Goal: Information Seeking & Learning: Check status

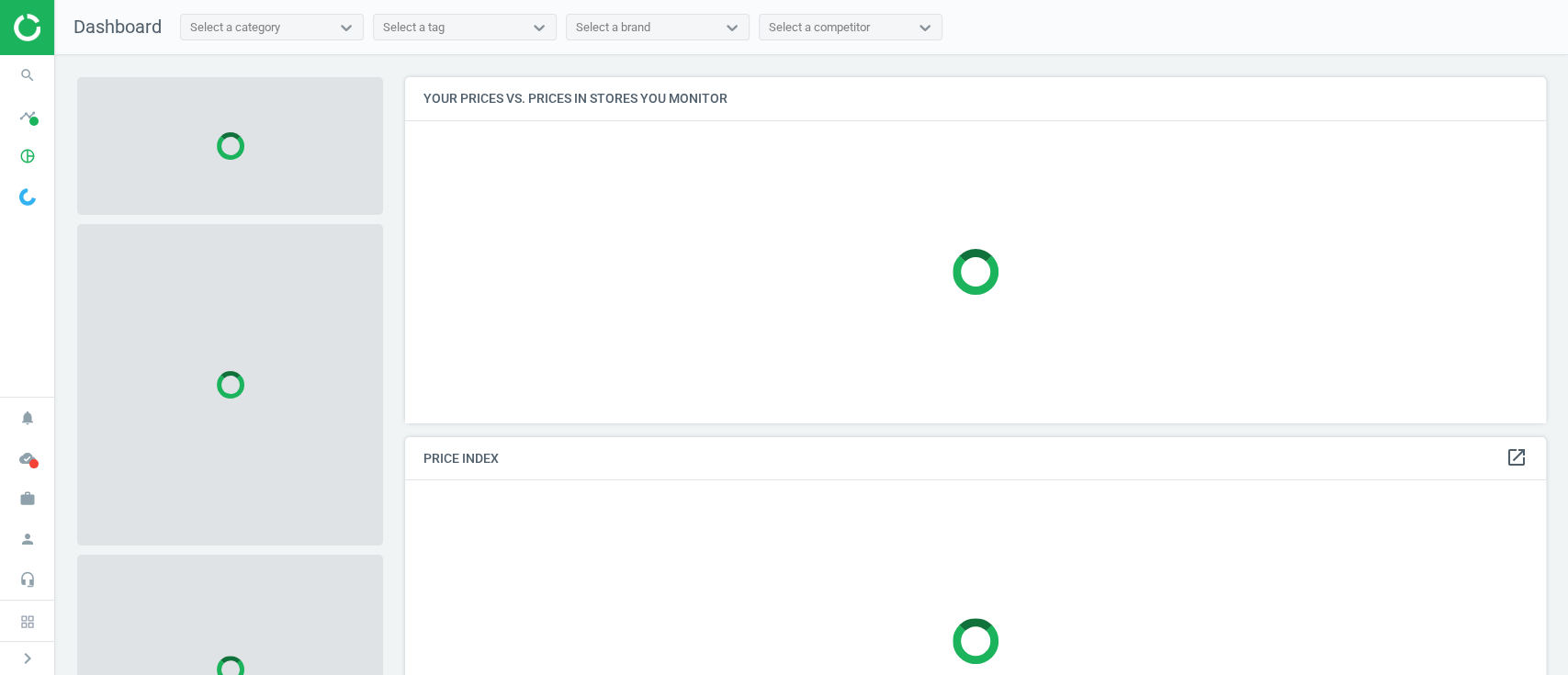
scroll to position [383, 1159]
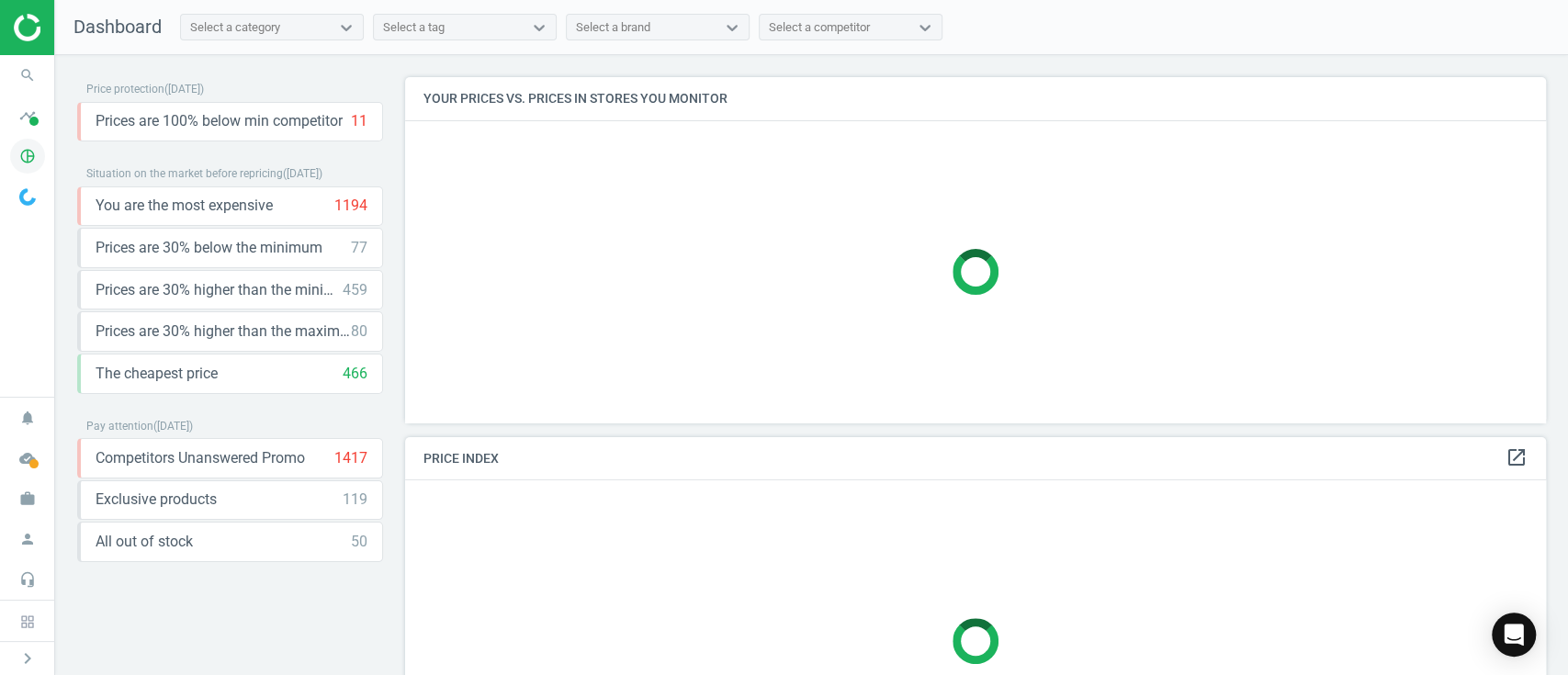
click at [30, 144] on icon "pie_chart_outlined" at bounding box center [28, 156] width 34 height 34
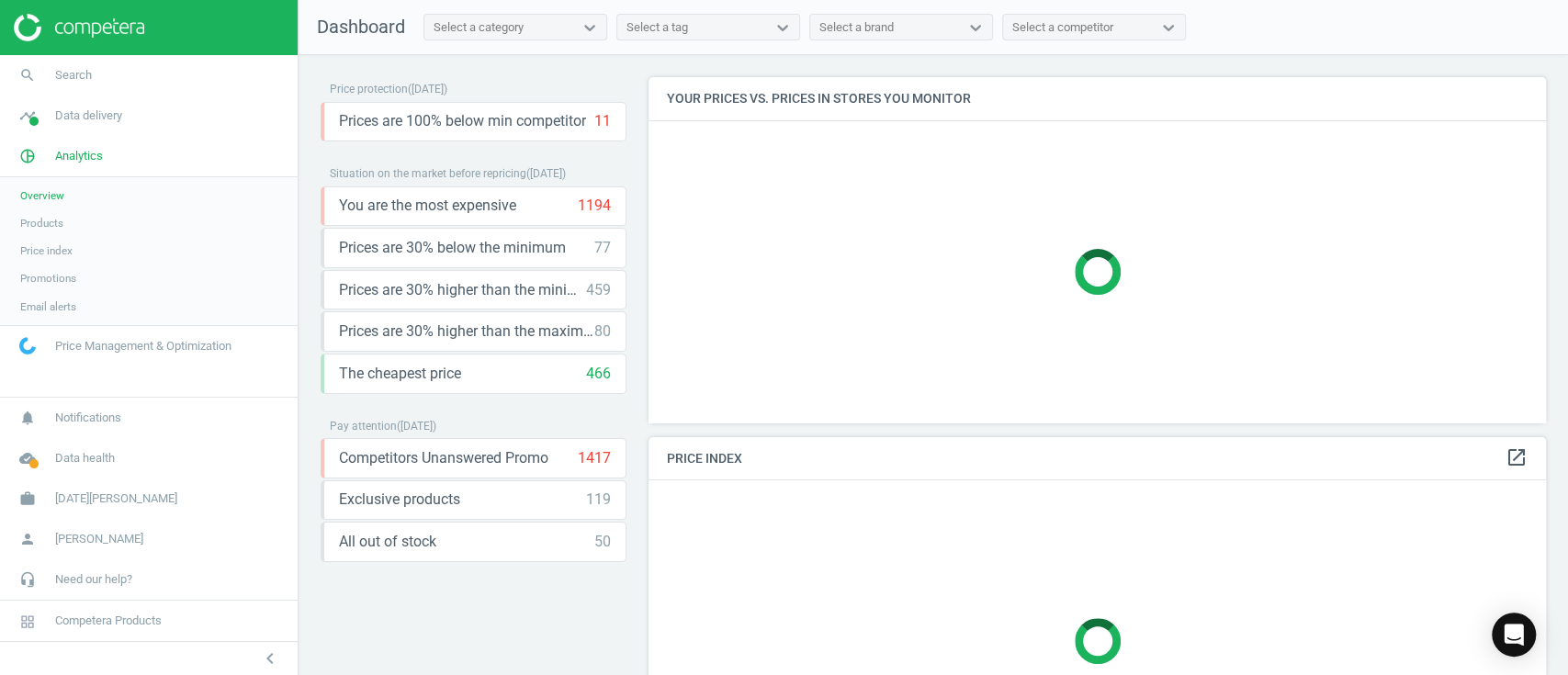
scroll to position [383, 916]
click at [43, 224] on span "Products" at bounding box center [41, 223] width 43 height 14
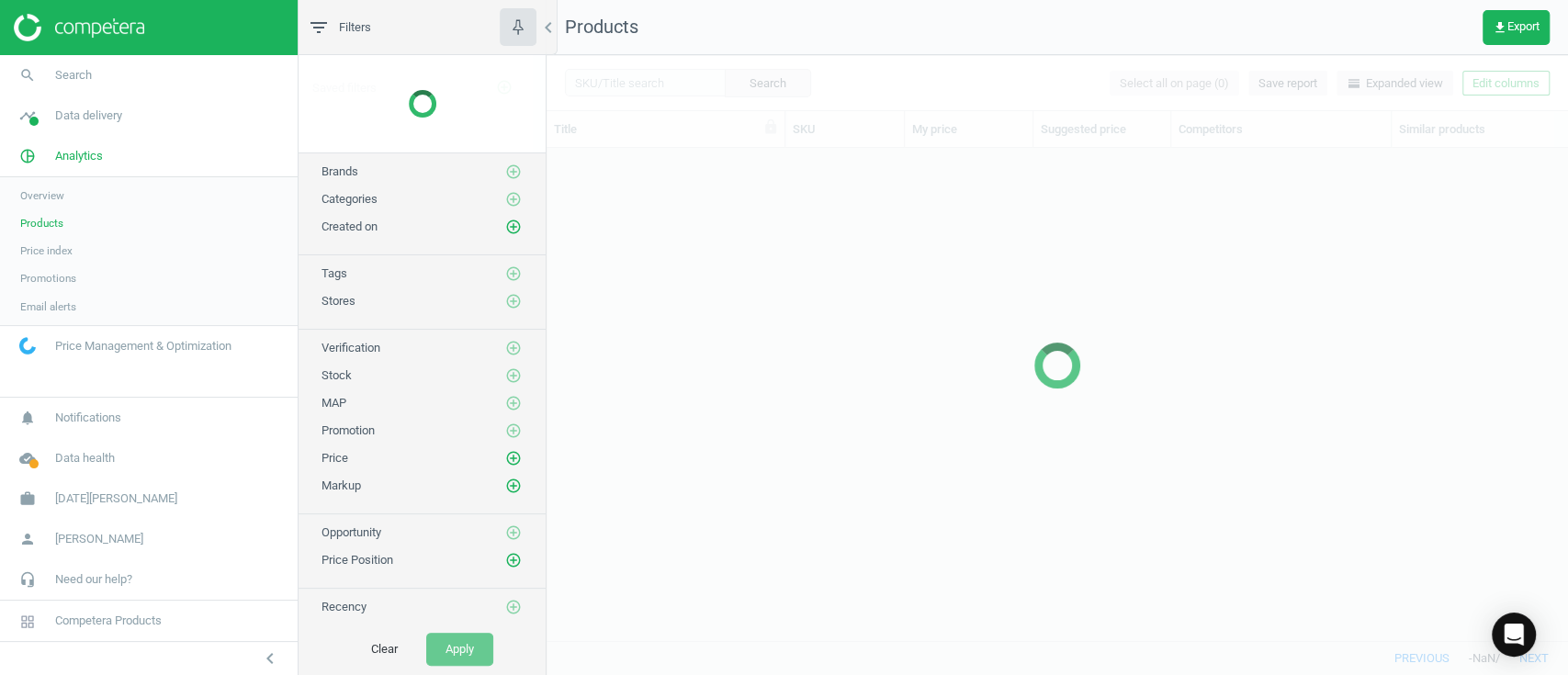
scroll to position [455, 1001]
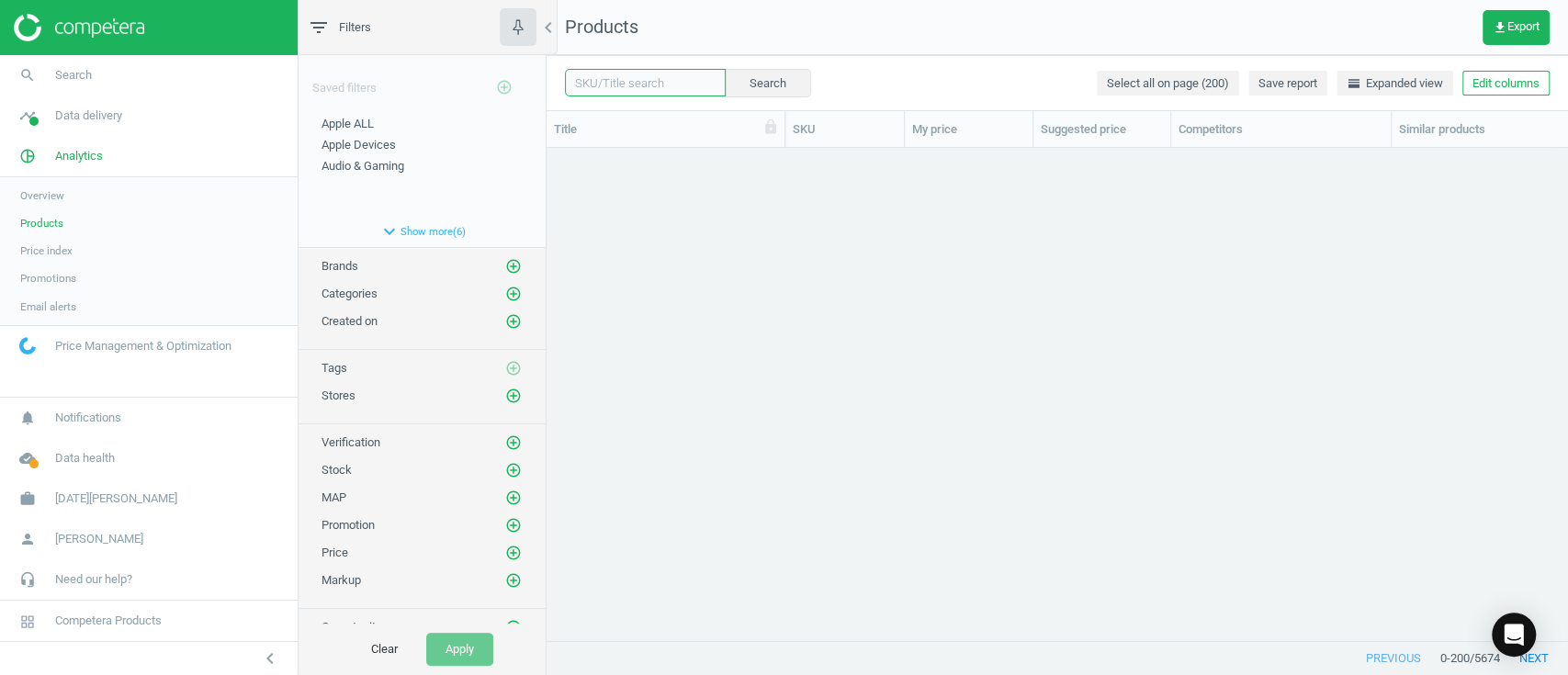
click at [616, 84] on input "text" at bounding box center [645, 82] width 161 height 28
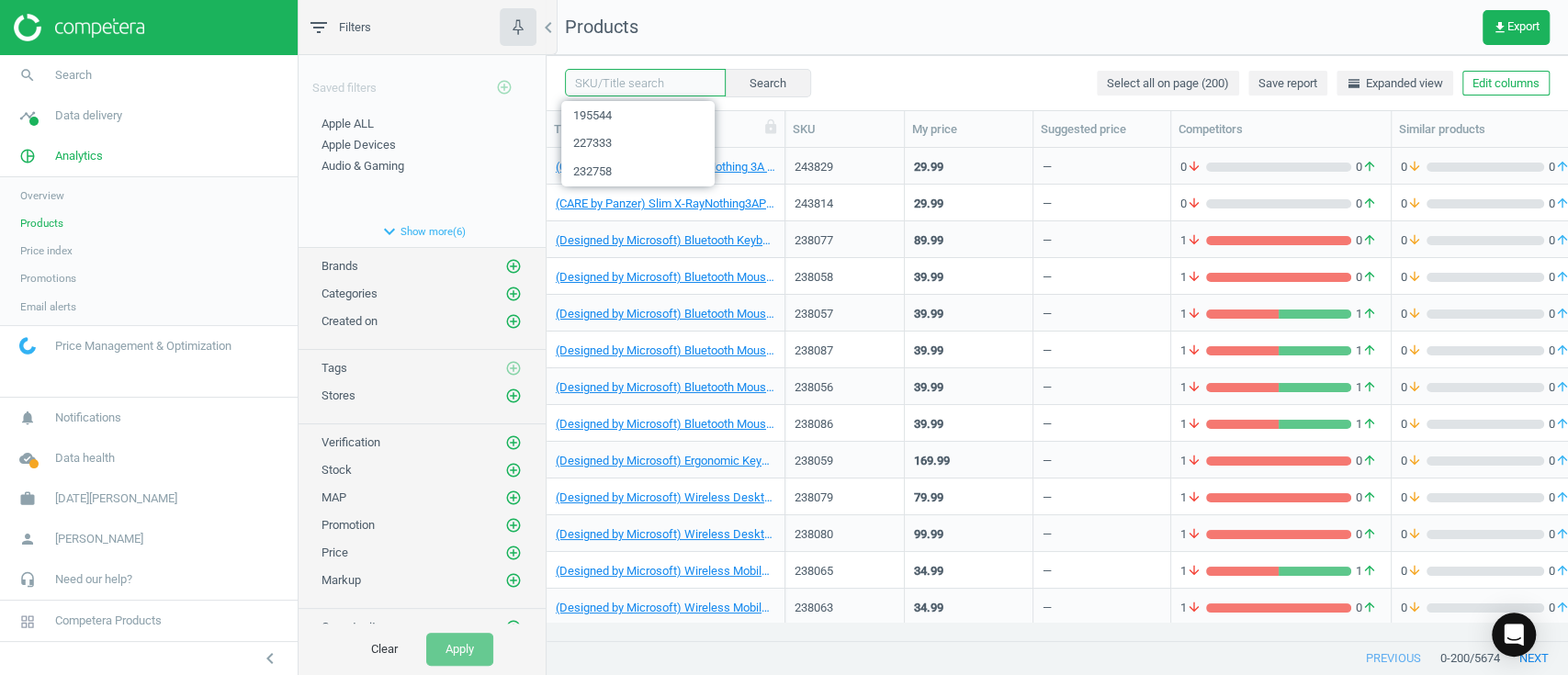
paste input "233370"
type input "233370"
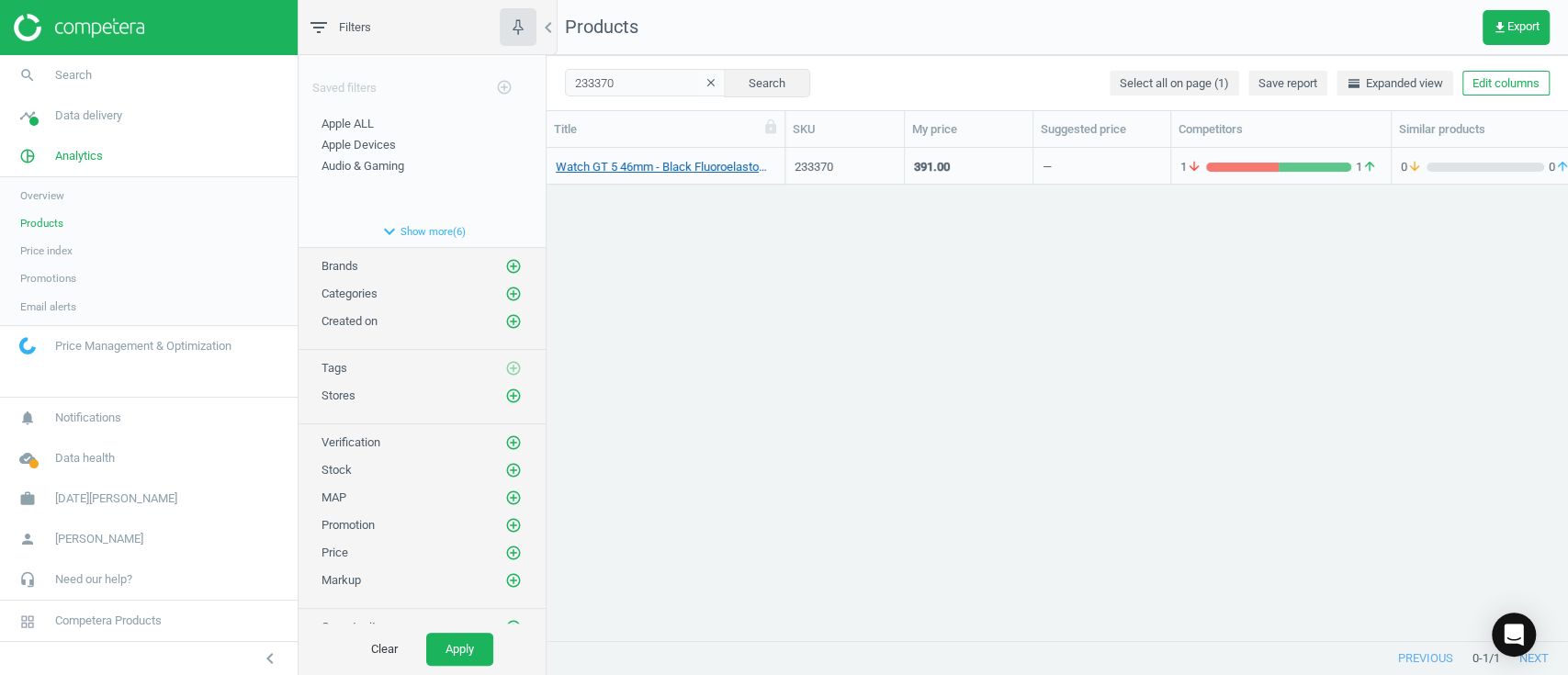
click at [643, 168] on link "Watch GT 5 46mm - Black Fluoroelastomer Strap" at bounding box center [665, 167] width 219 height 16
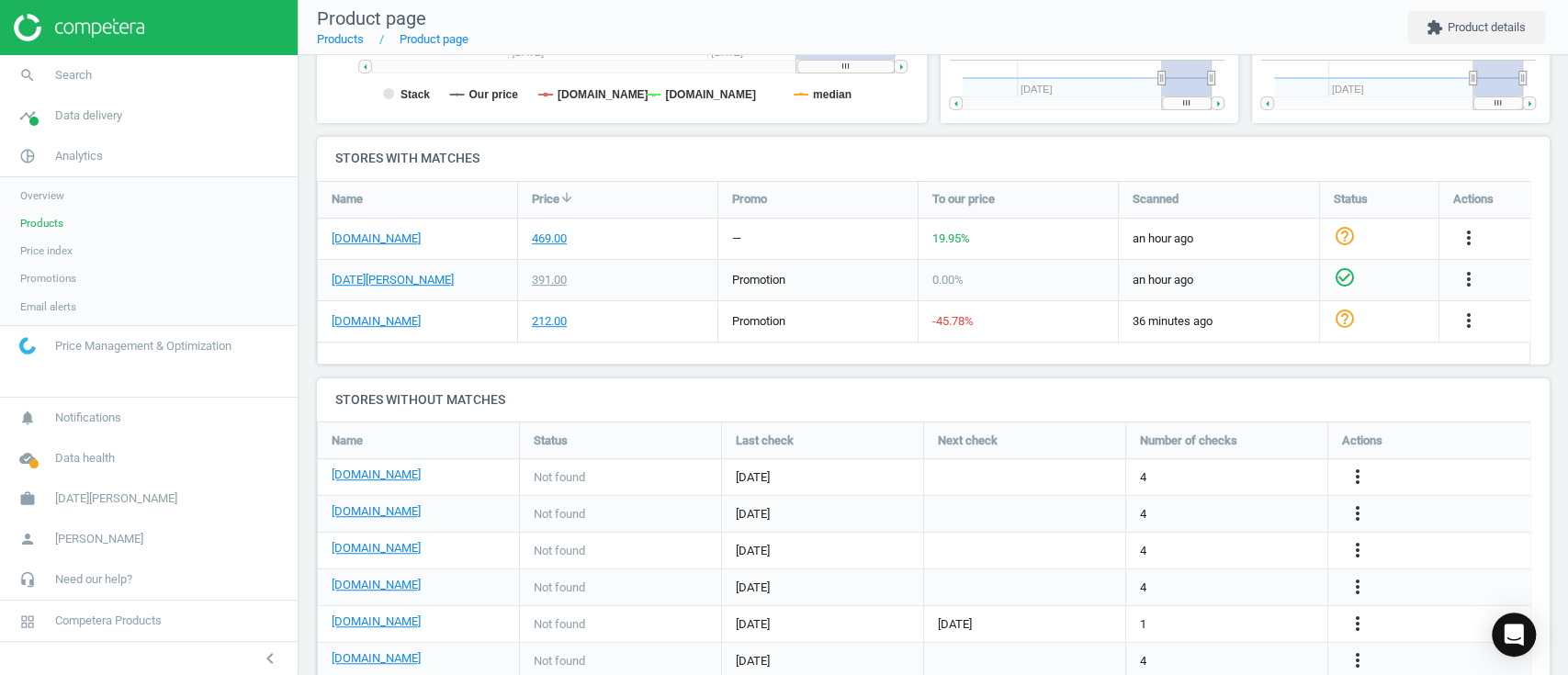
scroll to position [442, 0]
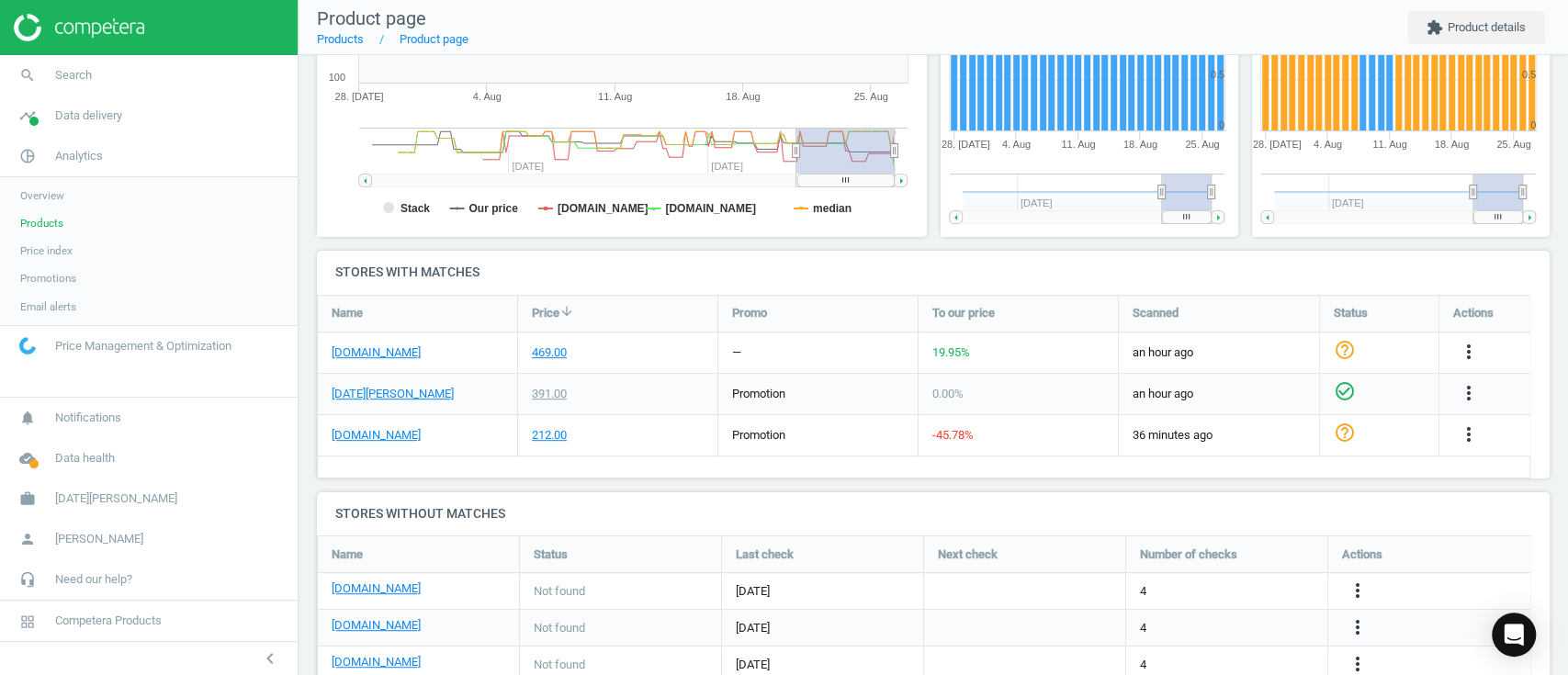
click at [42, 217] on span "Products" at bounding box center [41, 223] width 43 height 14
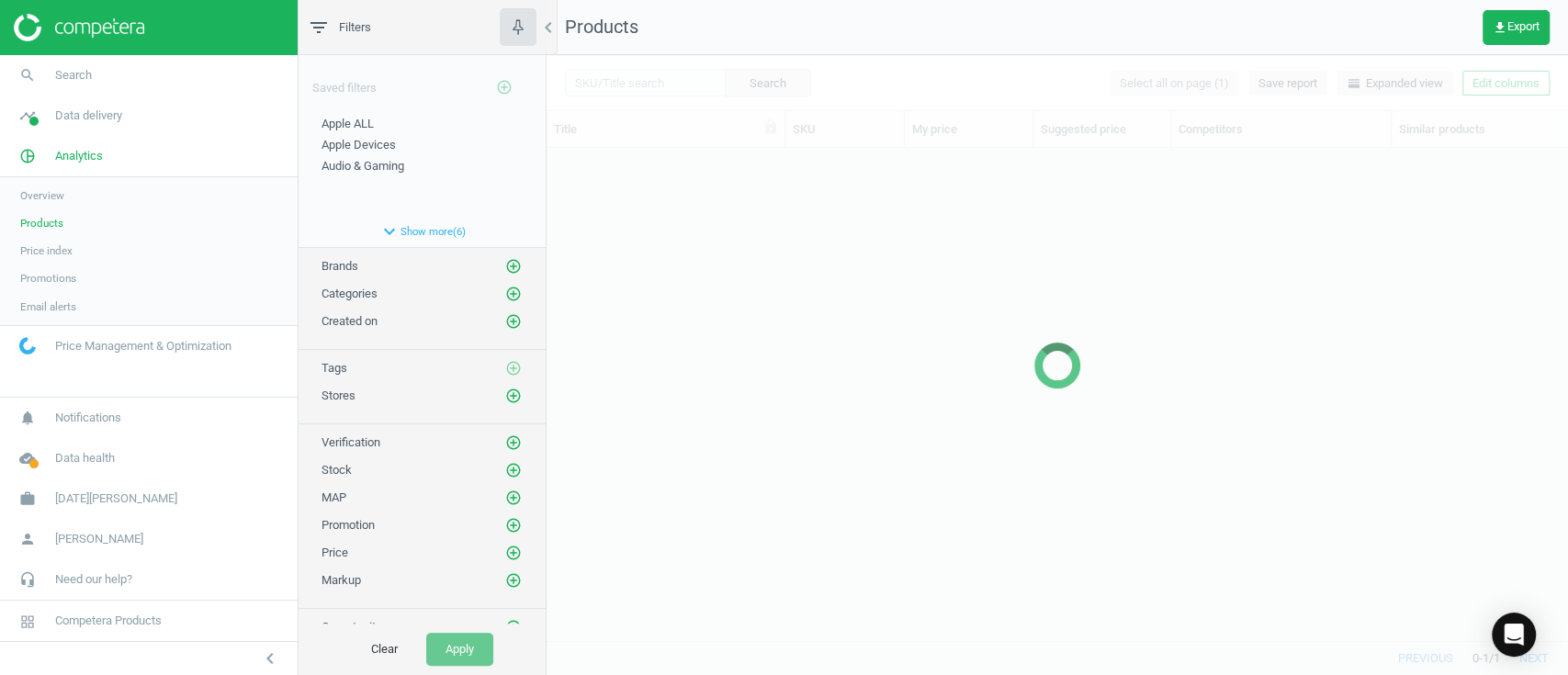
scroll to position [455, 1001]
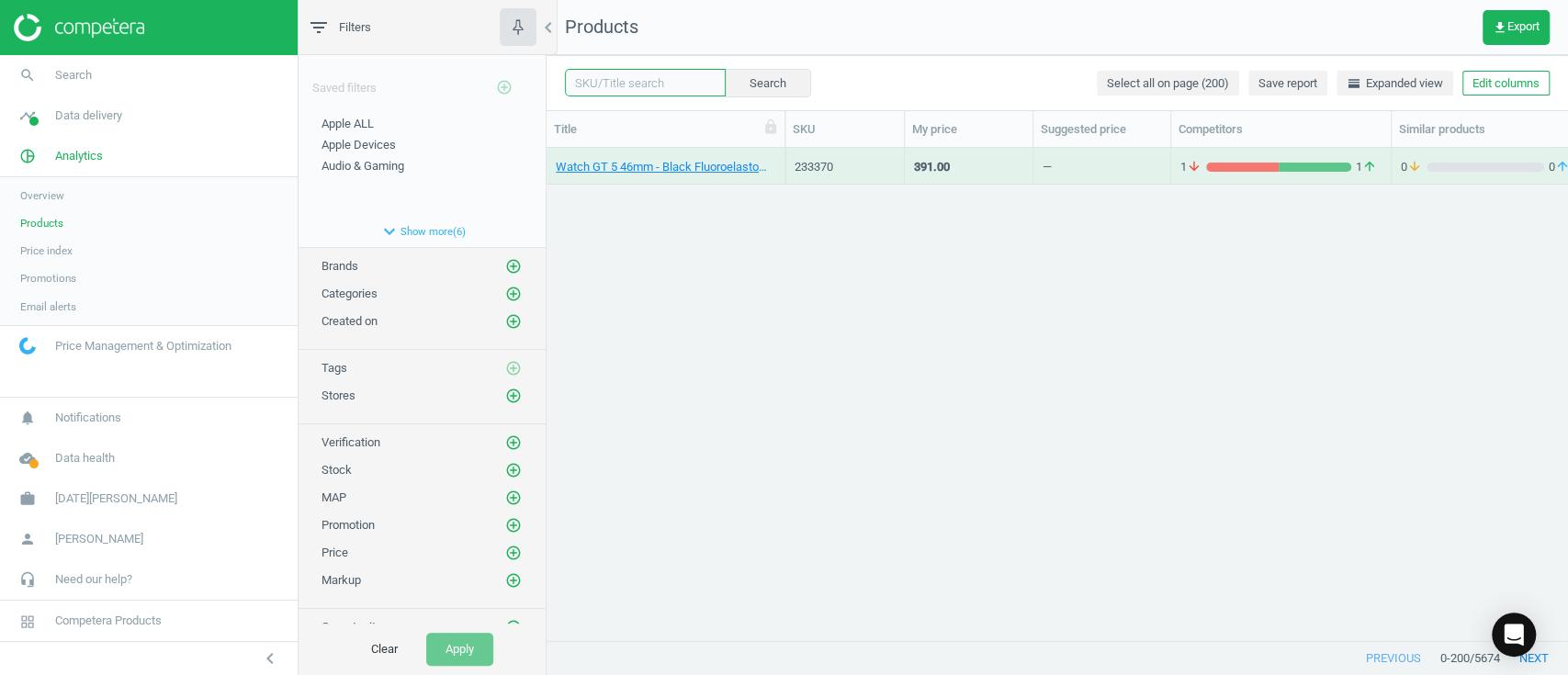
click at [616, 86] on input "text" at bounding box center [645, 82] width 161 height 28
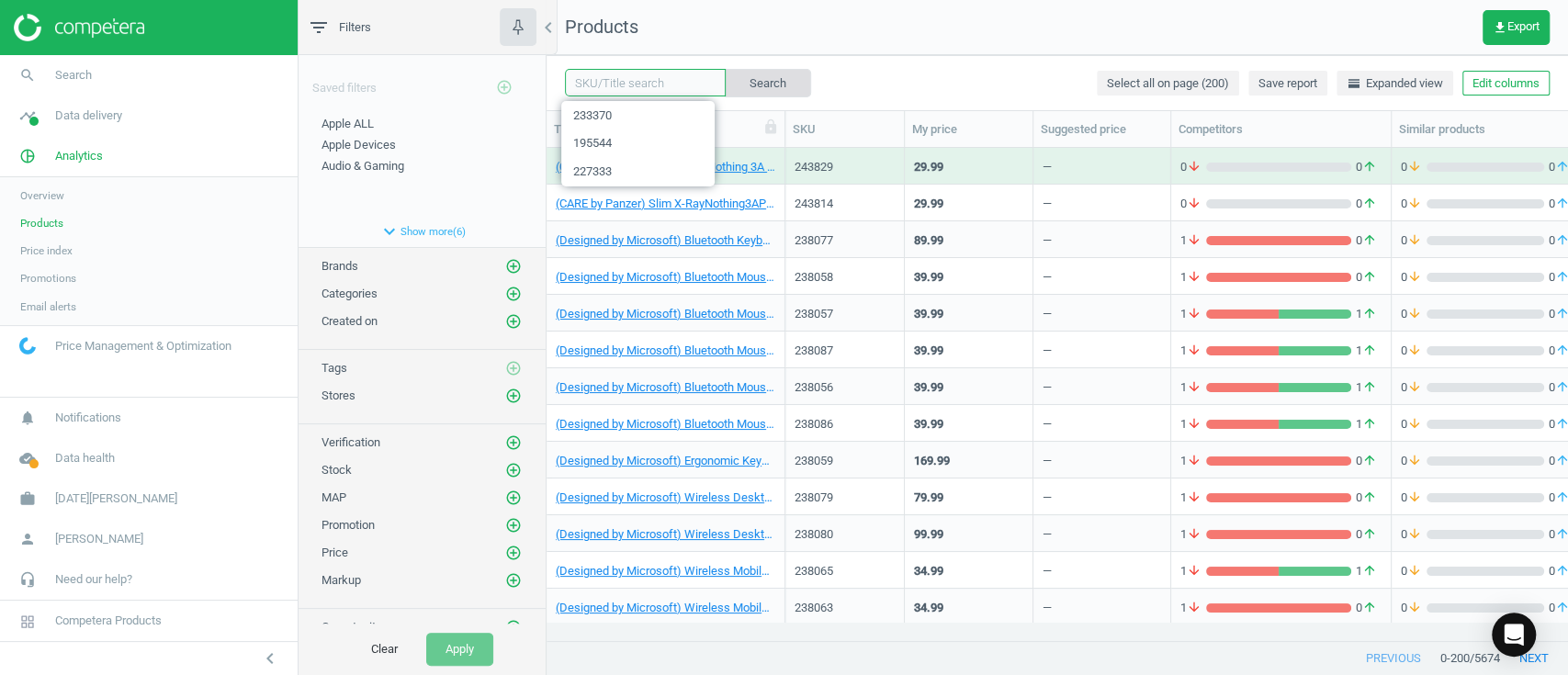
paste input "233368"
type input "233368"
click at [784, 85] on button "Search" at bounding box center [767, 82] width 86 height 28
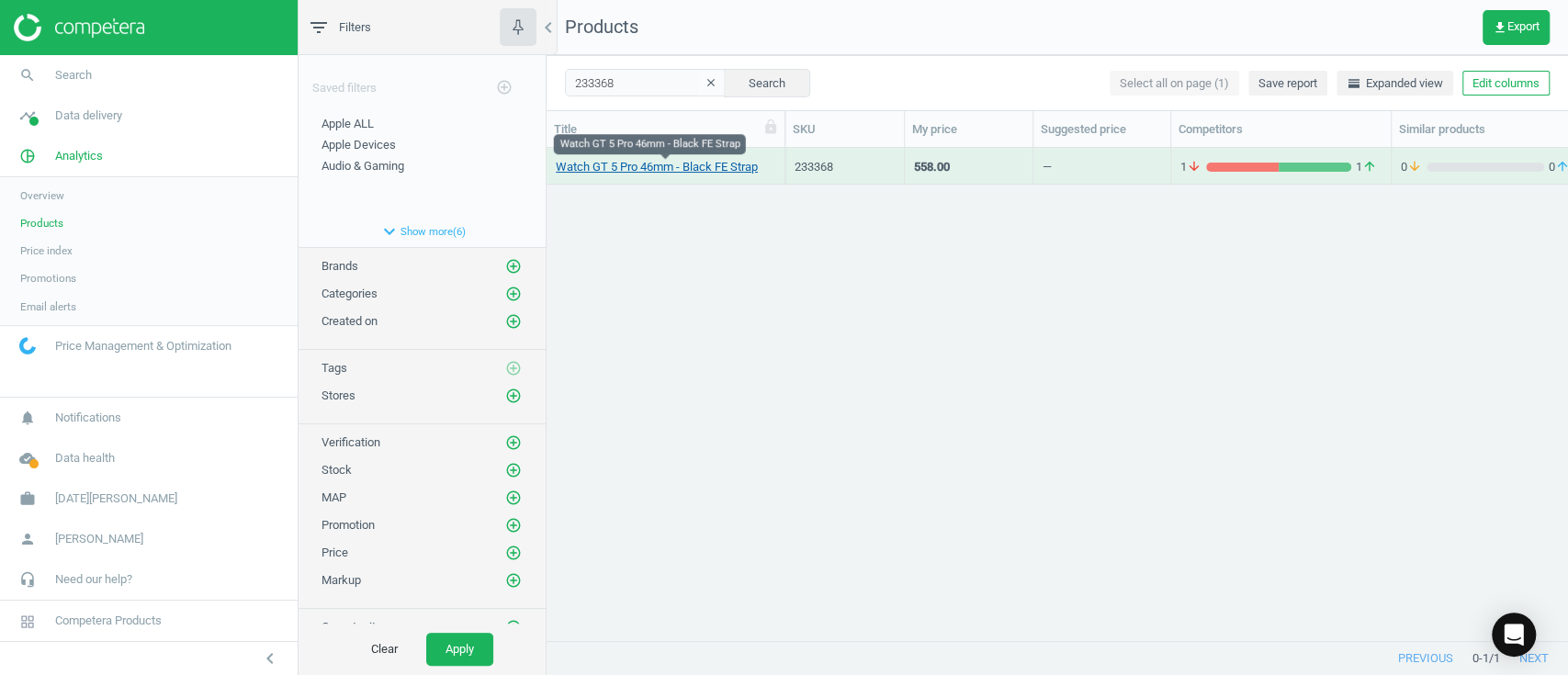
click at [651, 172] on link "Watch GT 5 Pro 46mm - Black FE Strap" at bounding box center [657, 167] width 202 height 16
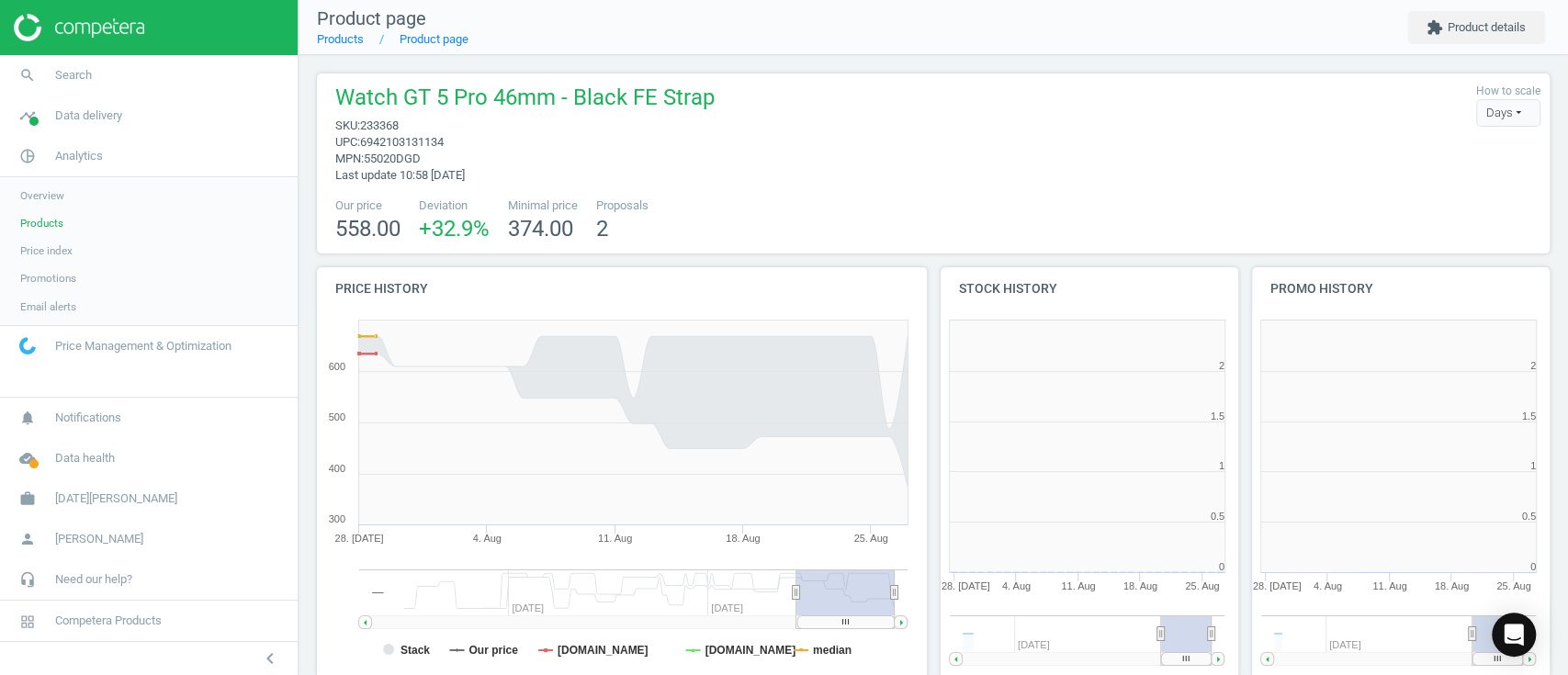
scroll to position [404, 331]
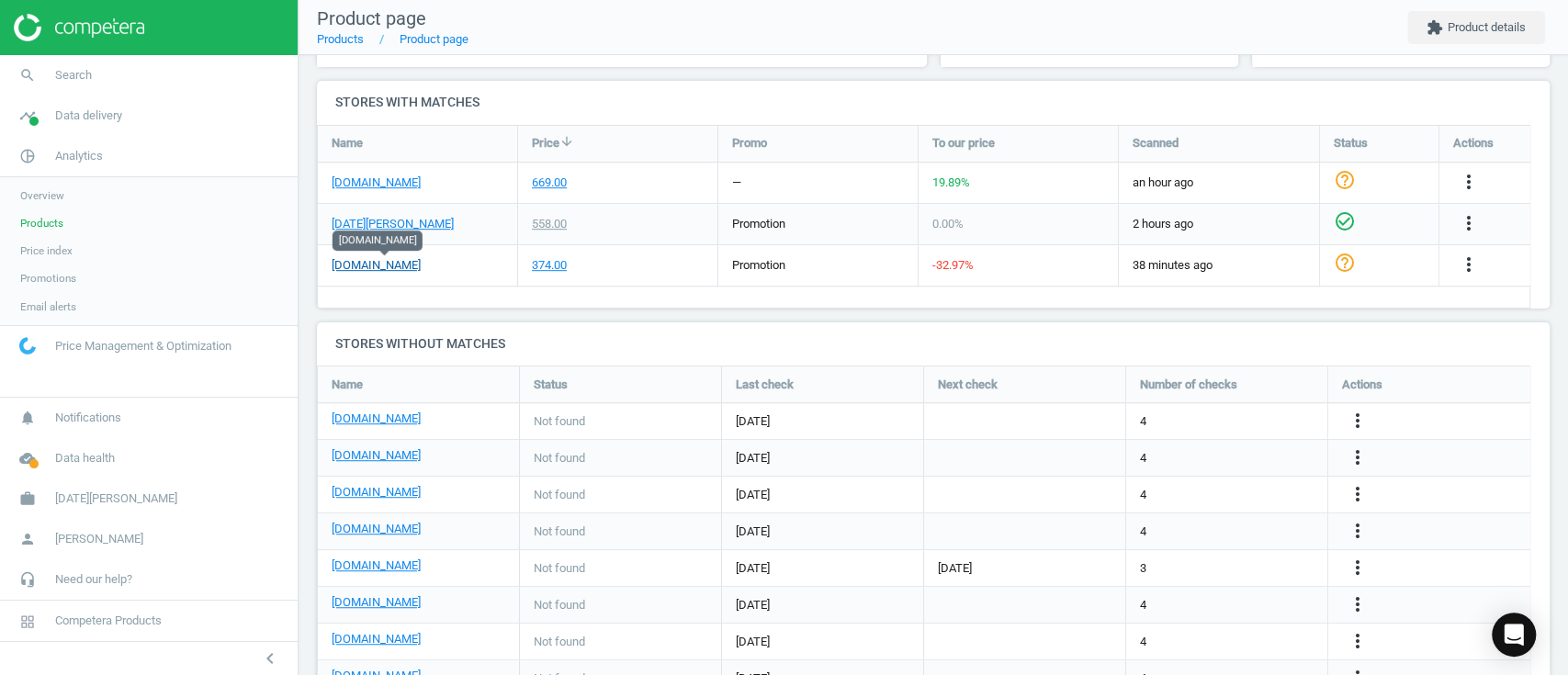
click at [421, 264] on link "[DOMAIN_NAME]" at bounding box center [375, 265] width 89 height 16
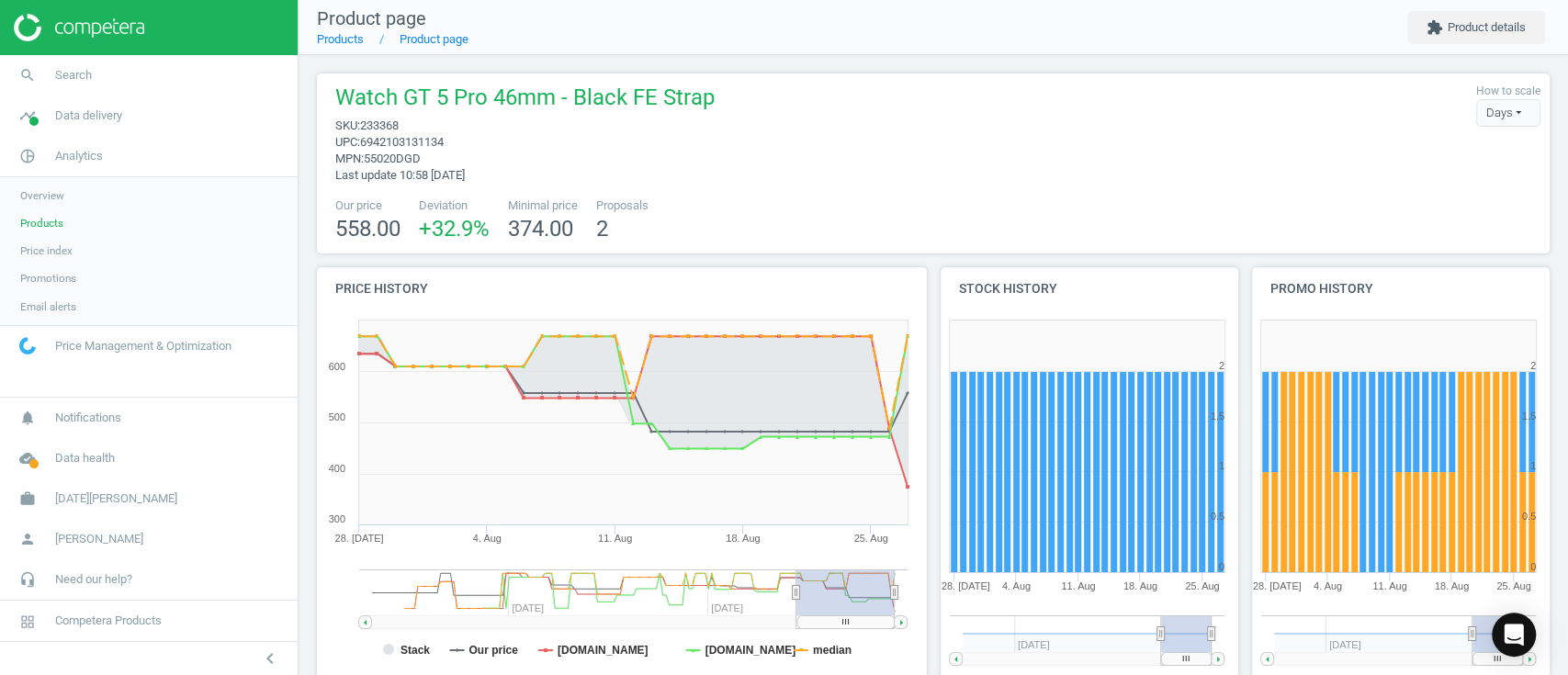
click at [57, 225] on span "Products" at bounding box center [41, 223] width 43 height 14
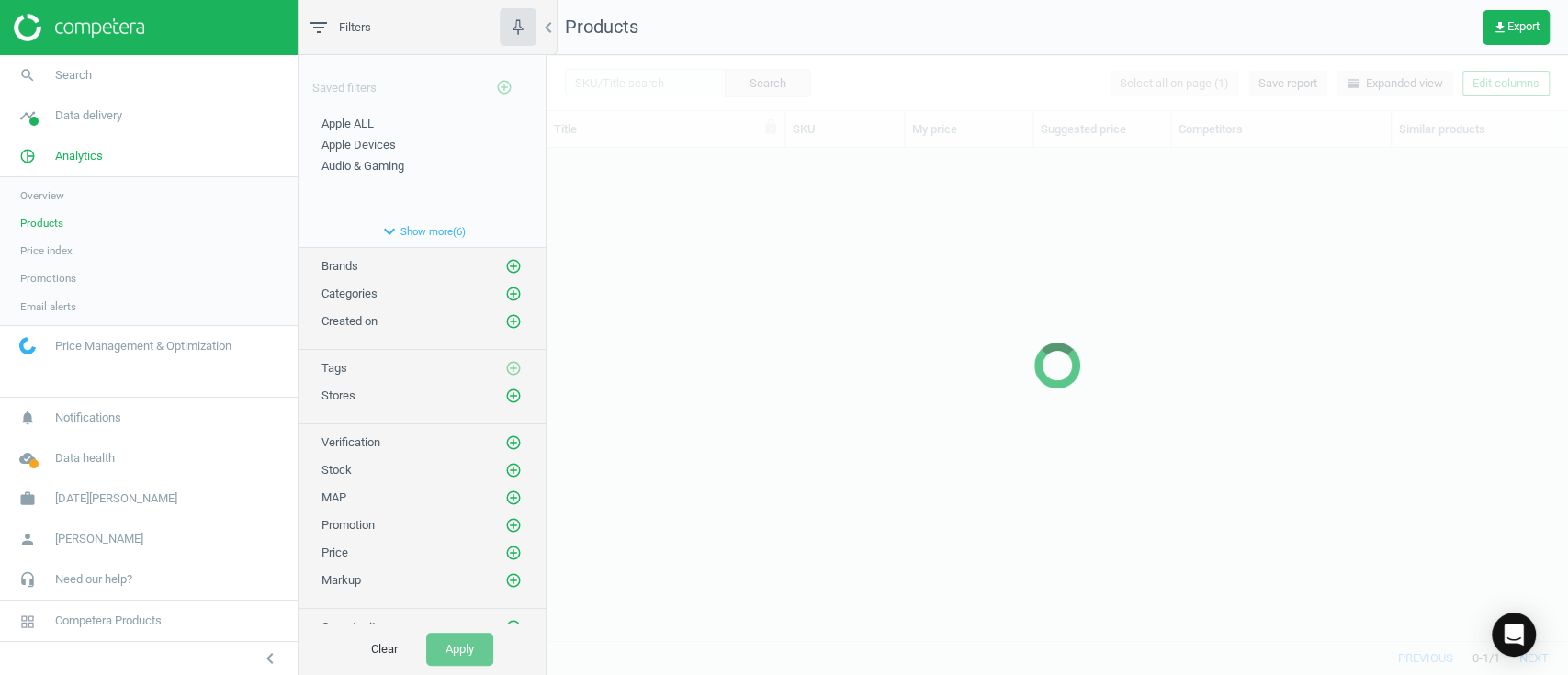
scroll to position [455, 1001]
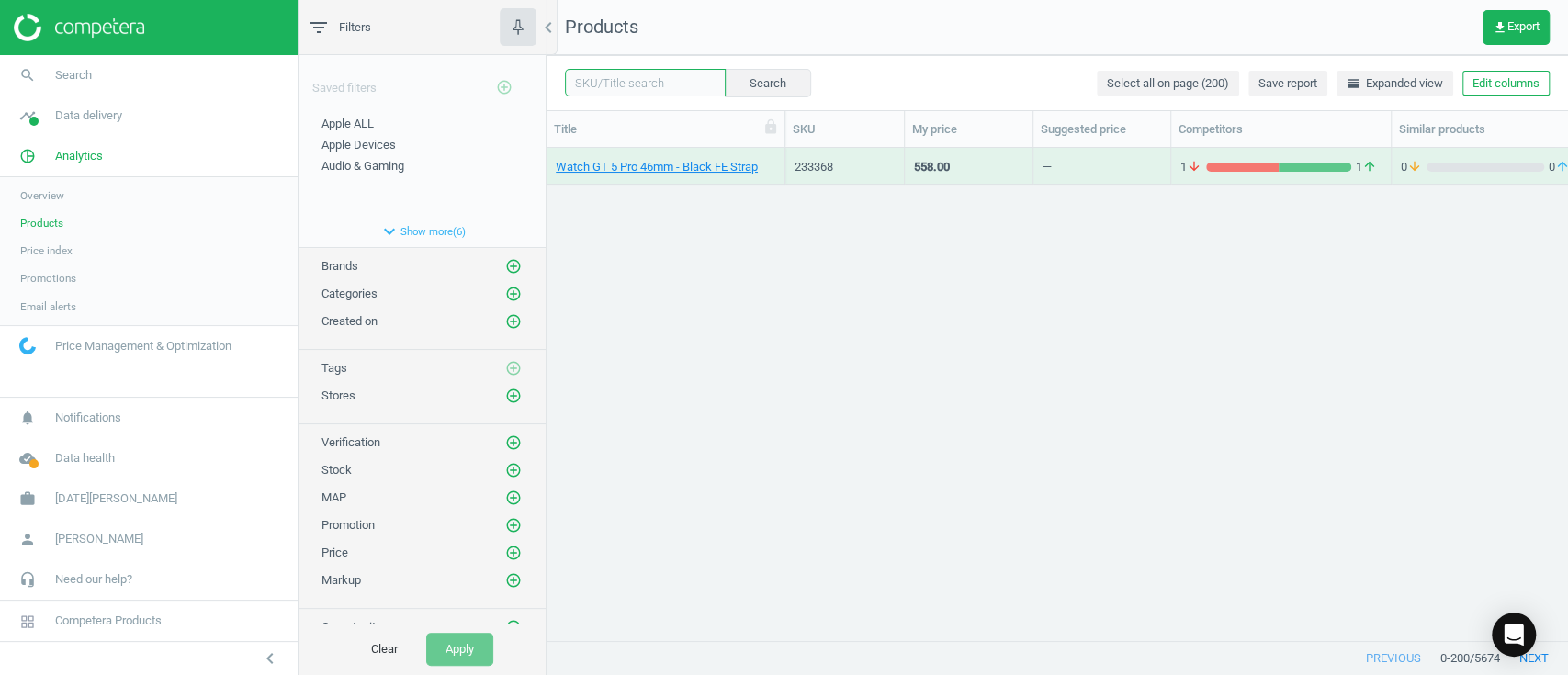
click at [633, 86] on input "text" at bounding box center [645, 82] width 161 height 28
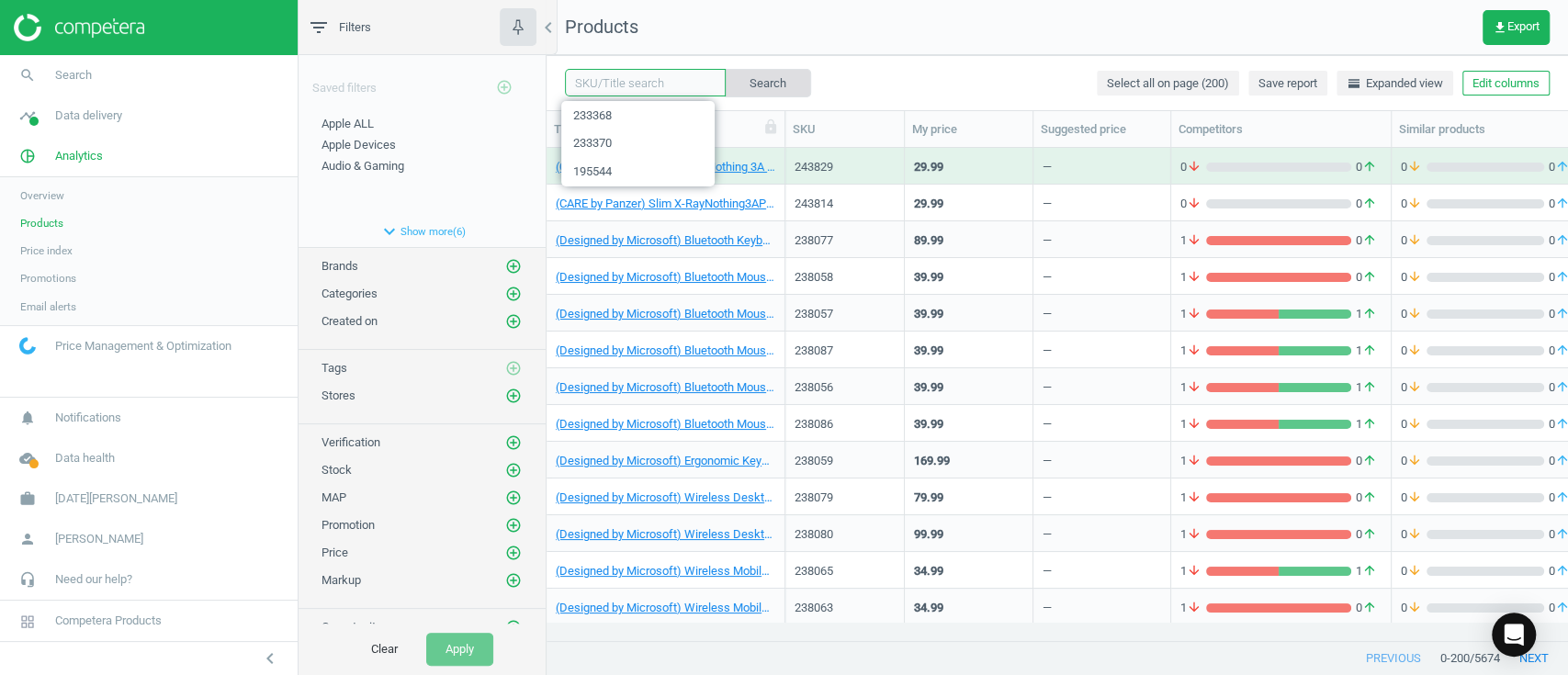
paste input "233361"
type input "233361"
click at [743, 80] on button "Search" at bounding box center [767, 82] width 86 height 28
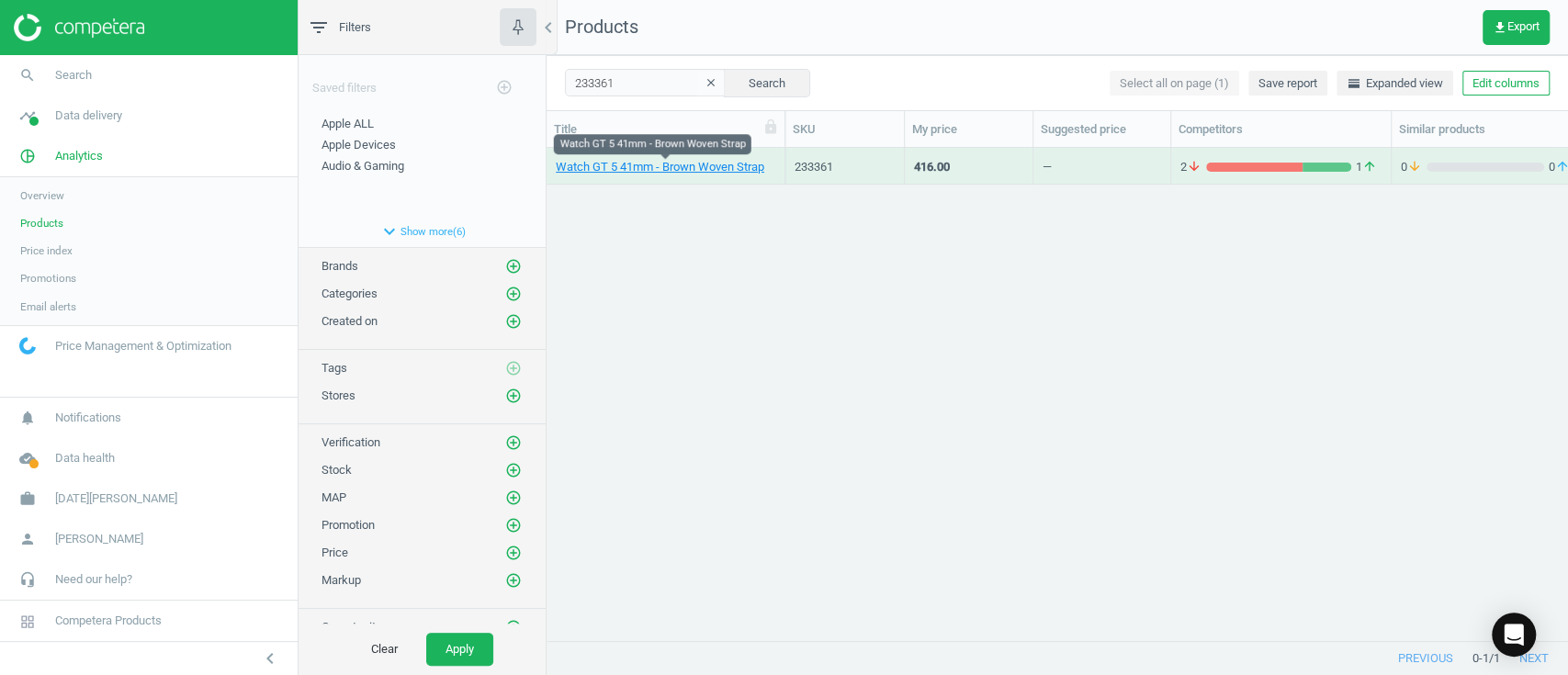
click at [646, 174] on link "Watch GT 5 41mm - Brown Woven Strap" at bounding box center [661, 167] width 209 height 16
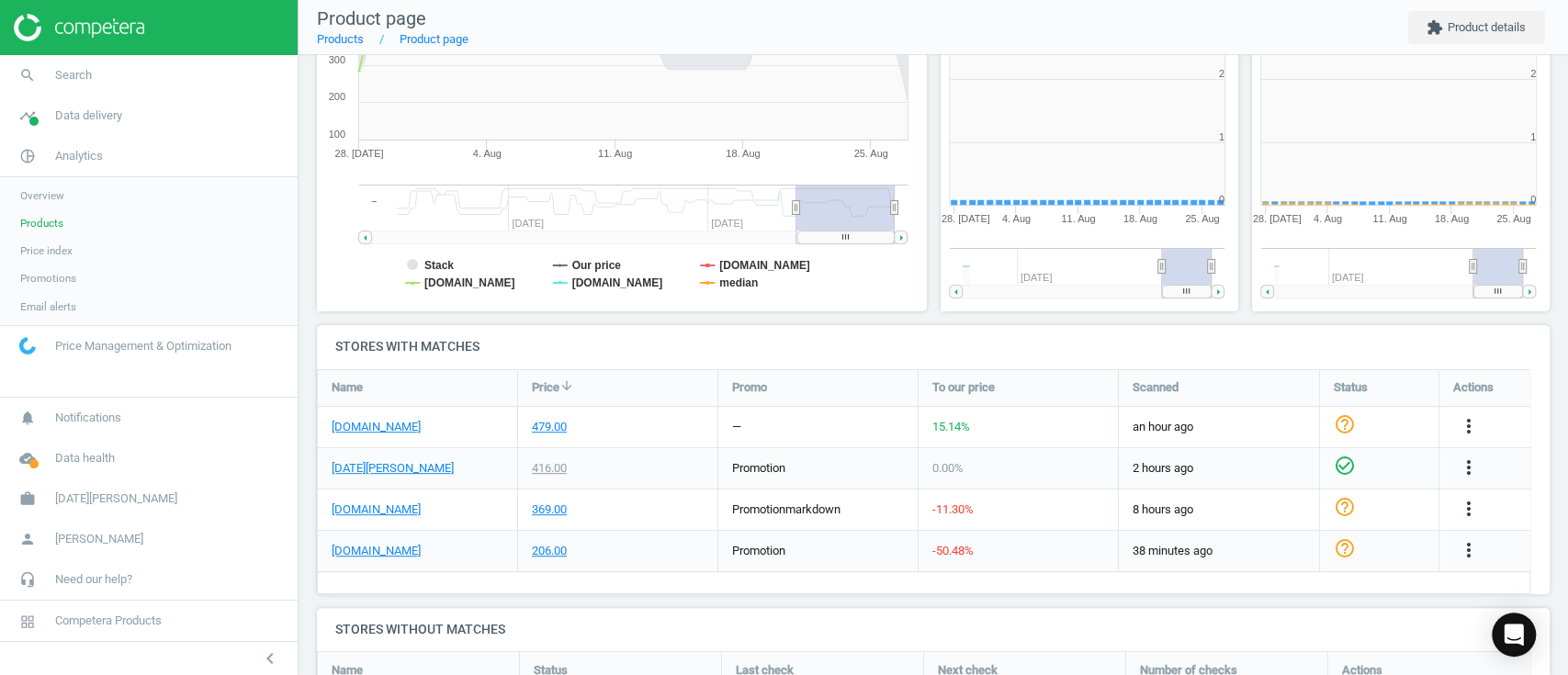
scroll to position [404, 331]
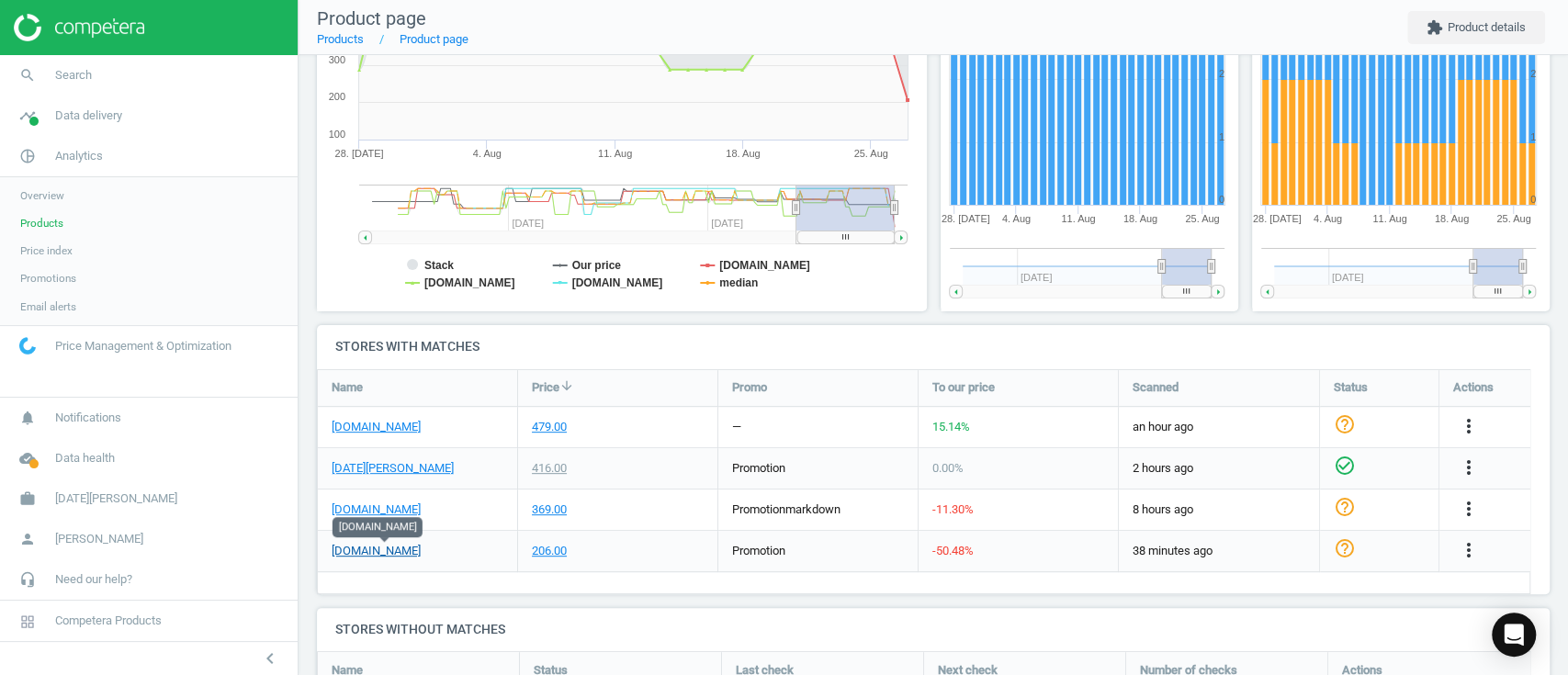
click at [391, 550] on link "[DOMAIN_NAME]" at bounding box center [375, 551] width 89 height 16
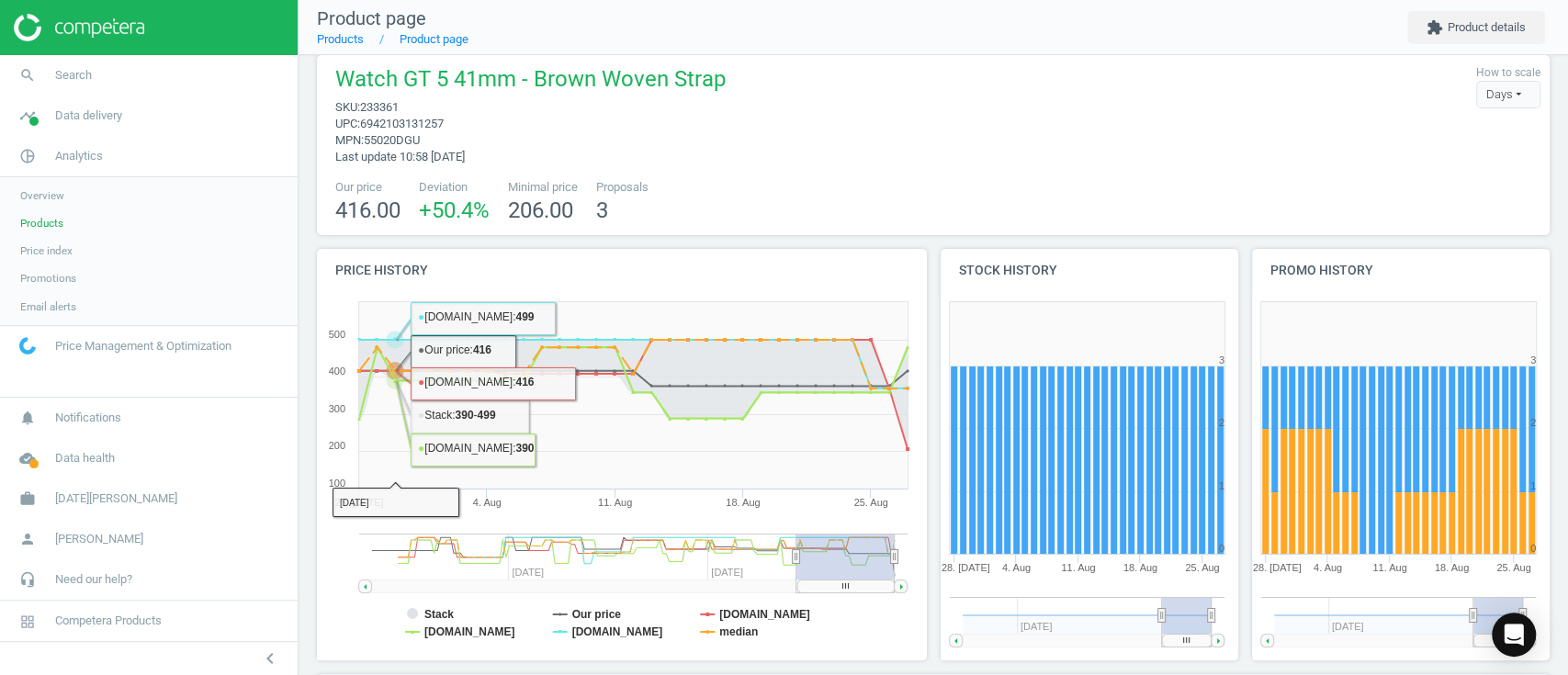
scroll to position [0, 0]
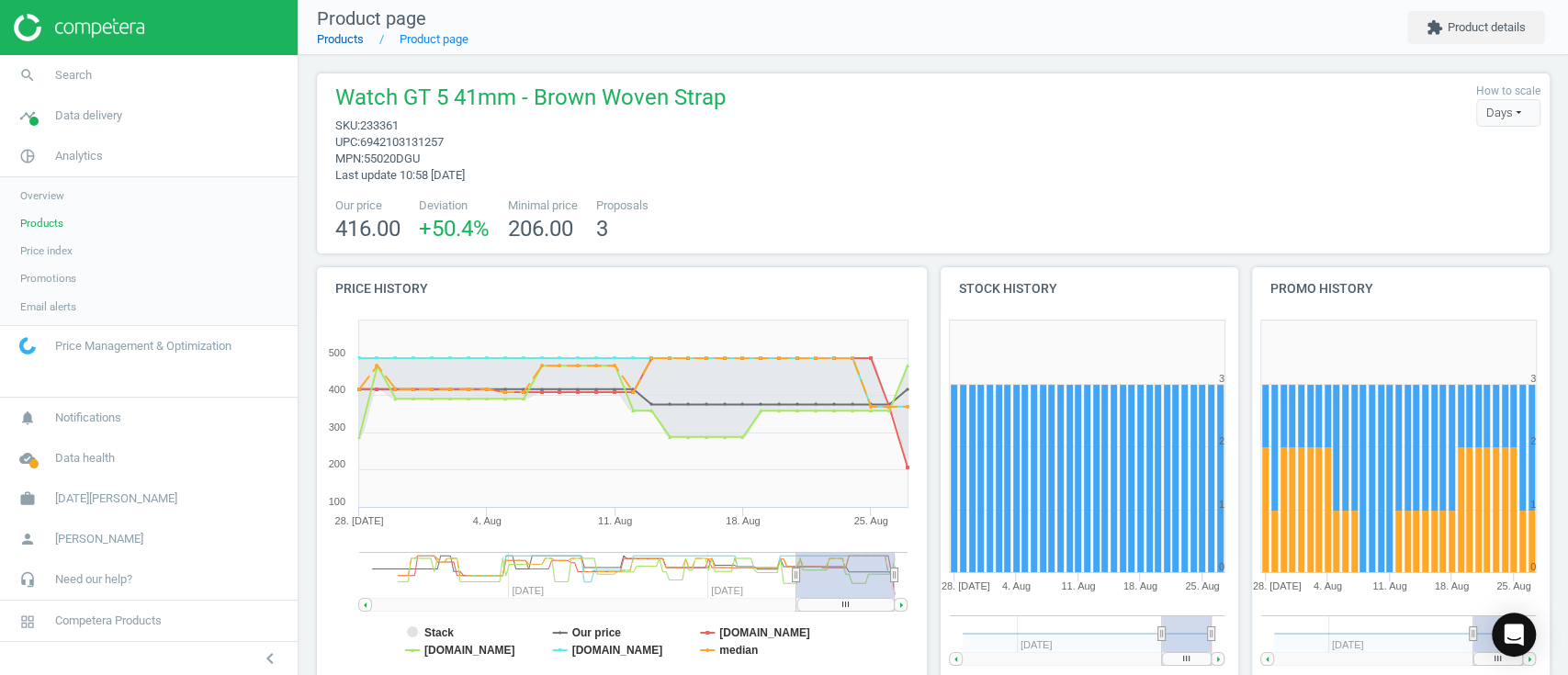
click at [332, 41] on link "Products" at bounding box center [340, 39] width 47 height 13
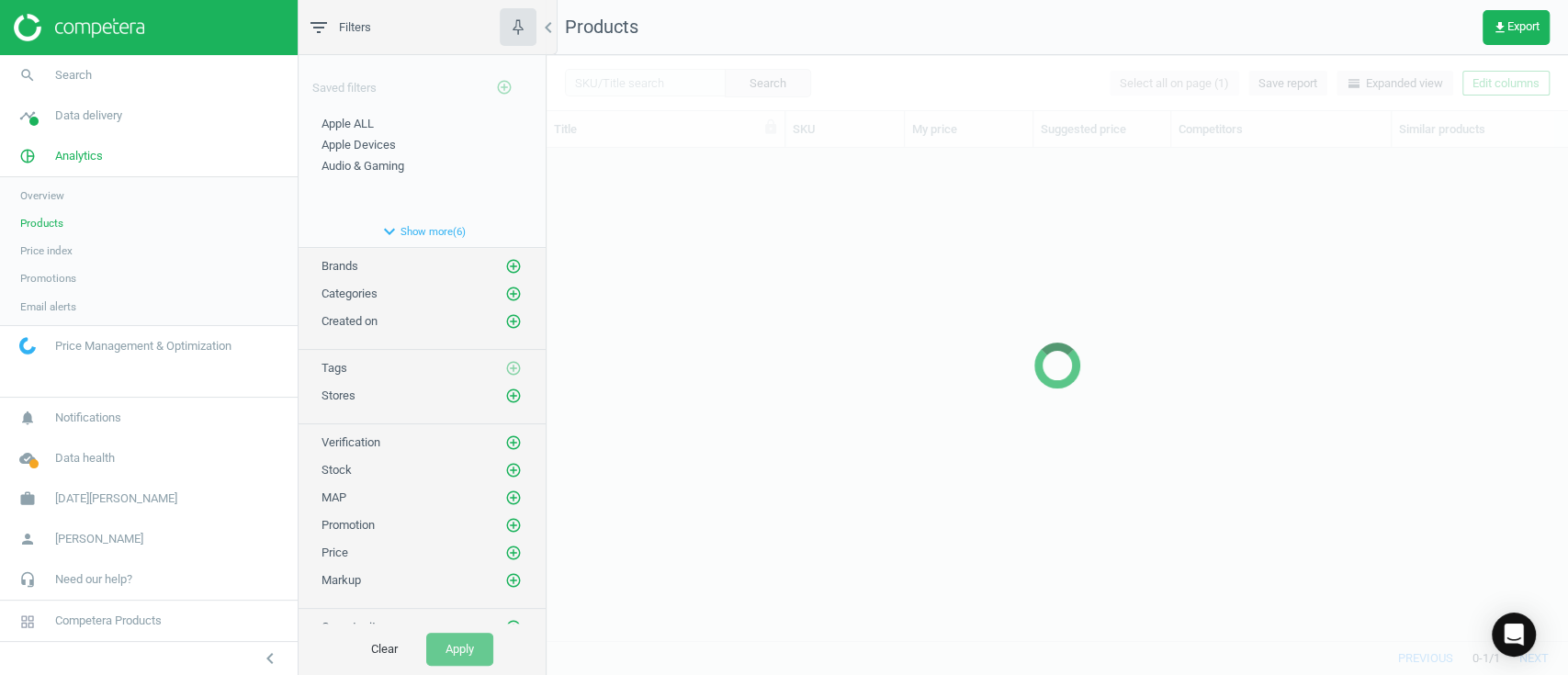
scroll to position [455, 1001]
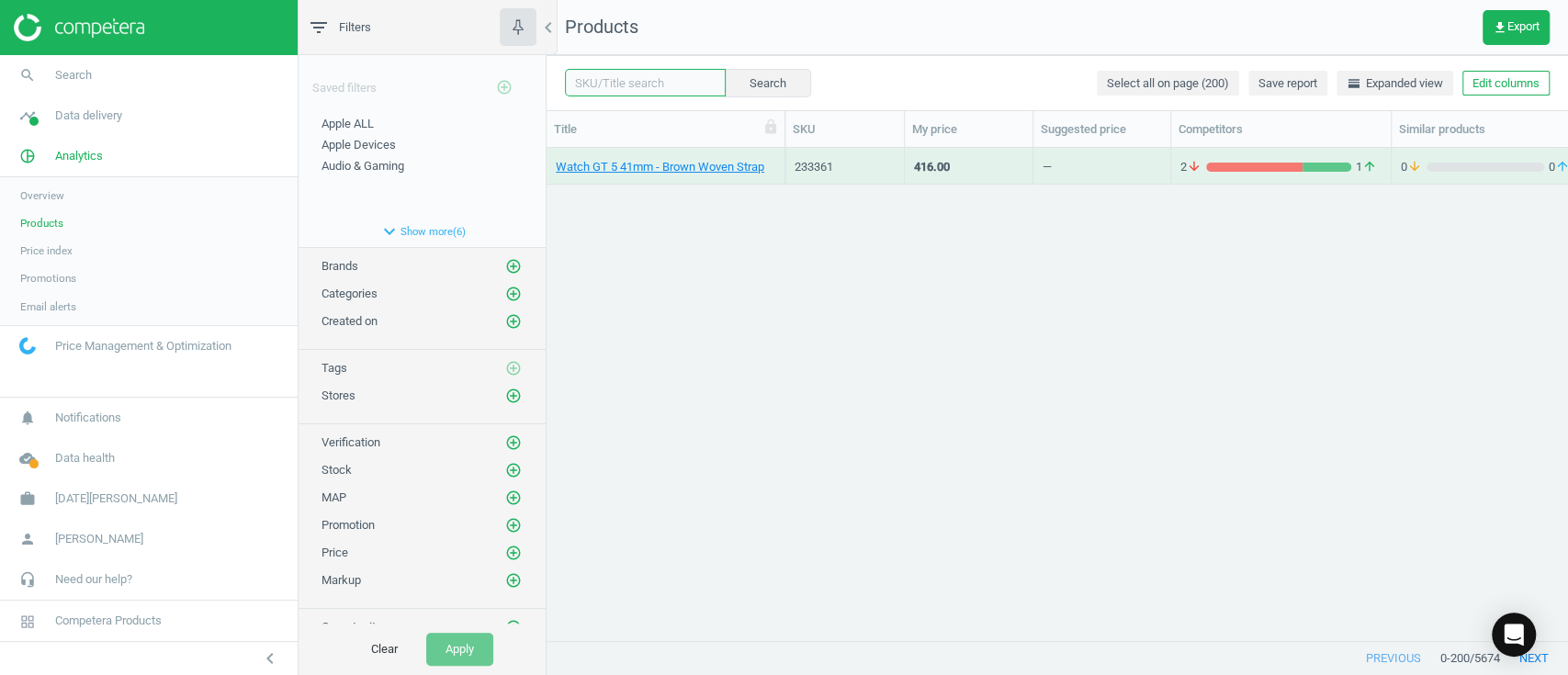
drag, startPoint x: 648, startPoint y: 82, endPoint x: 674, endPoint y: 77, distance: 26.5
click at [648, 81] on input "text" at bounding box center [645, 82] width 161 height 28
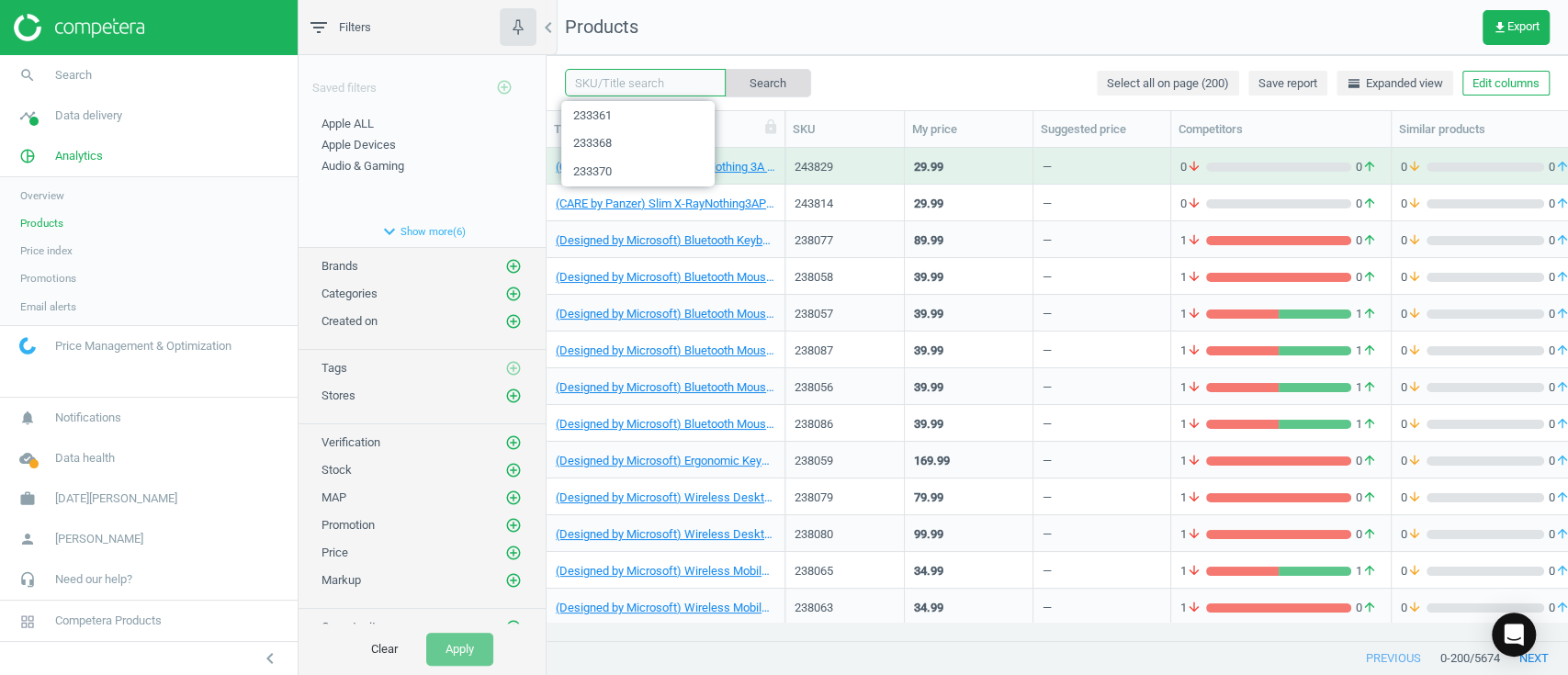
paste input "233363"
type input "233363"
click at [734, 78] on button "Search" at bounding box center [767, 82] width 86 height 28
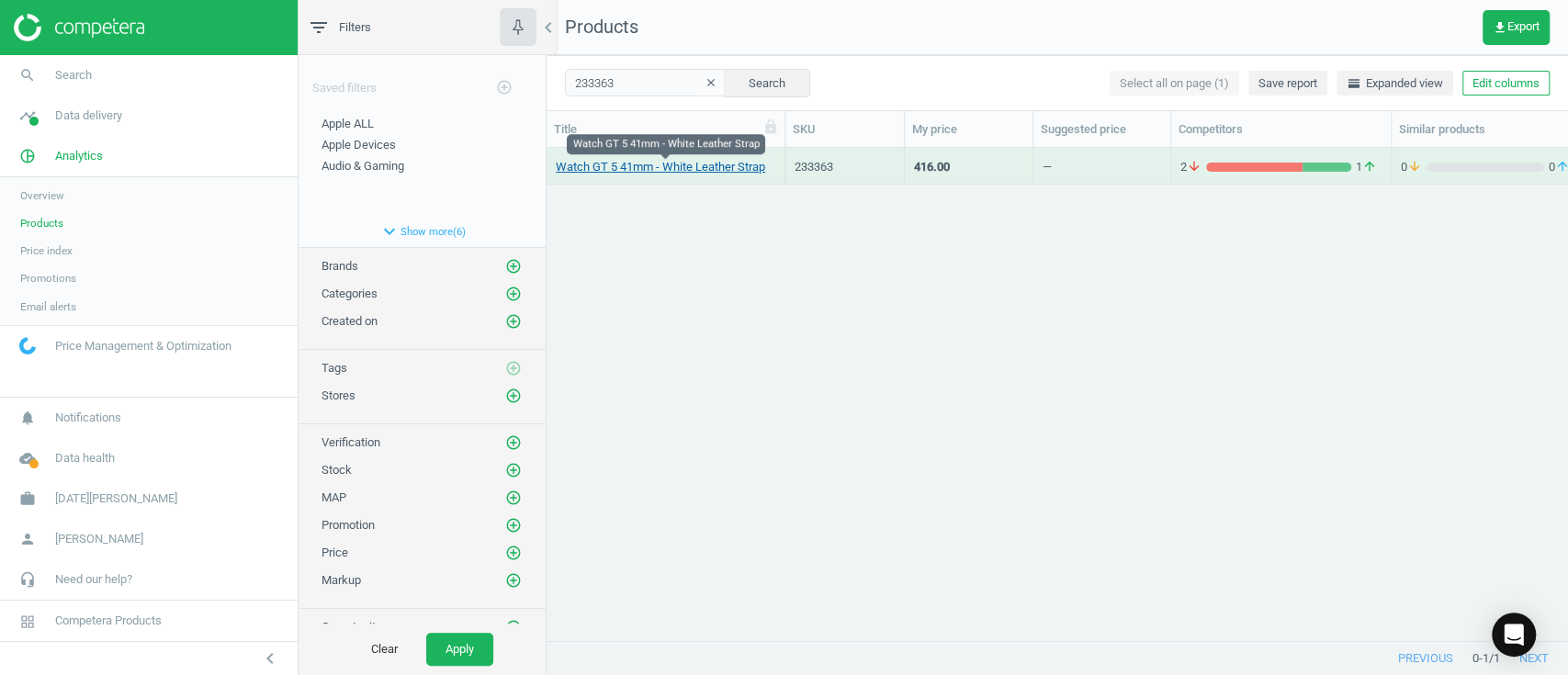
click at [742, 169] on link "Watch GT 5 41mm - White Leather Strap" at bounding box center [661, 167] width 210 height 16
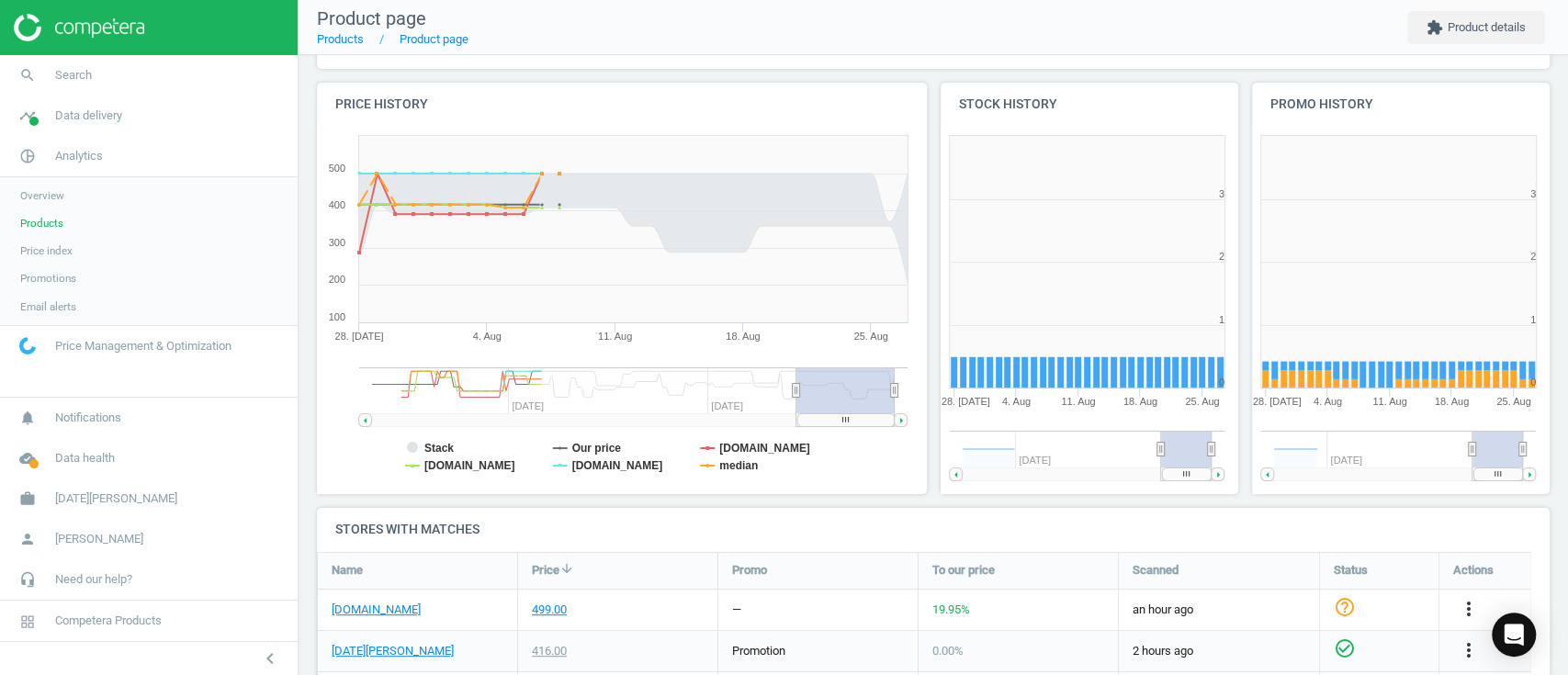
scroll to position [368, 0]
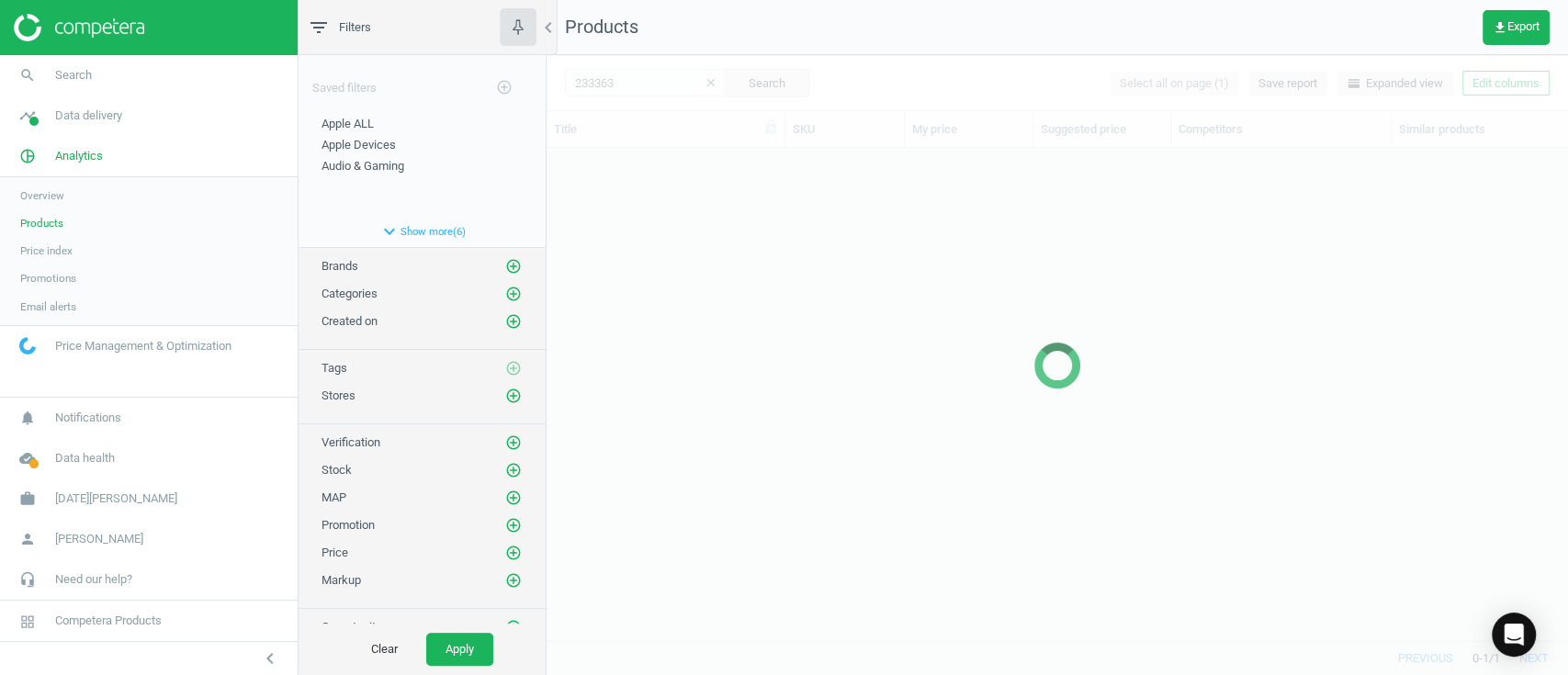
scroll to position [455, 1001]
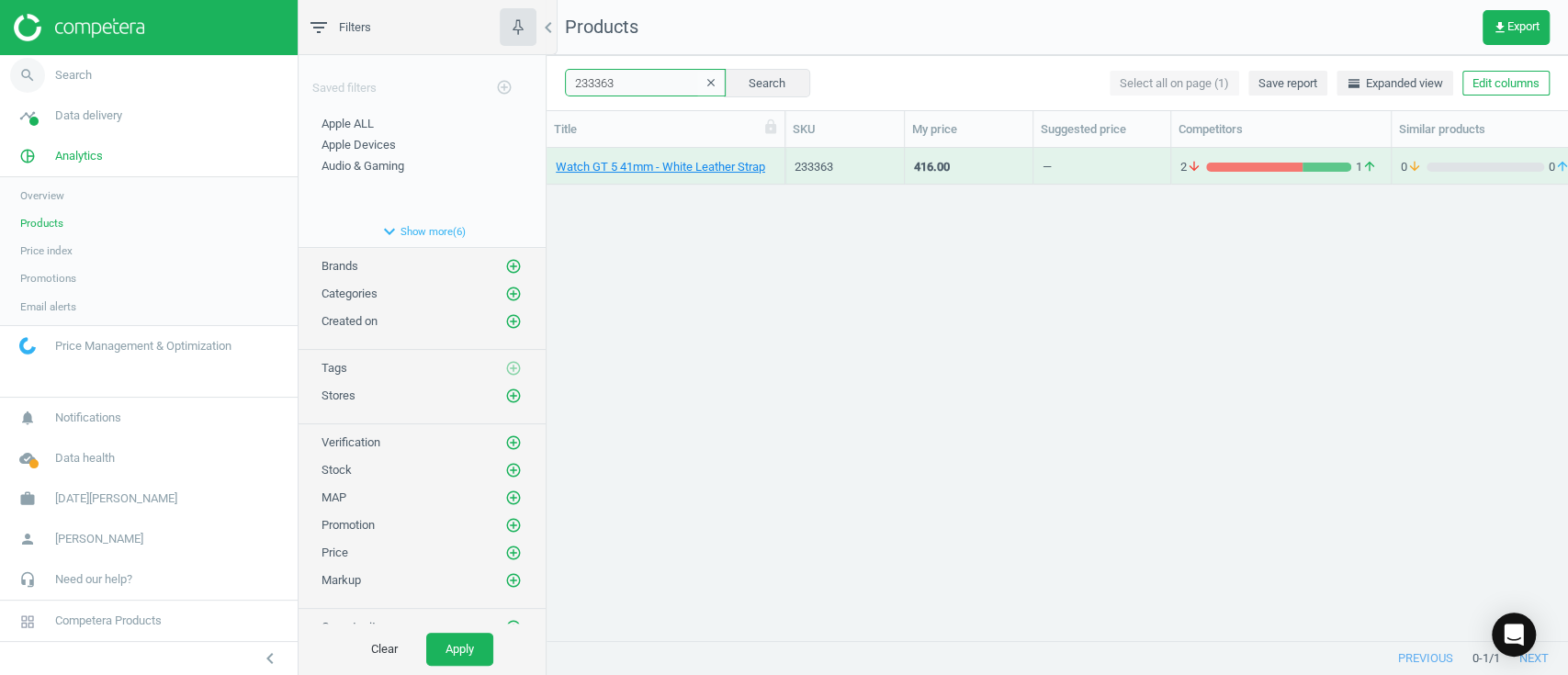
drag, startPoint x: 652, startPoint y: 80, endPoint x: 254, endPoint y: 80, distance: 398.0
click at [258, 80] on section "search Search timeline Data delivery Overview Matches dashboard Matches Rematch…" at bounding box center [784, 337] width 1568 height 675
paste input "5"
type input "233365"
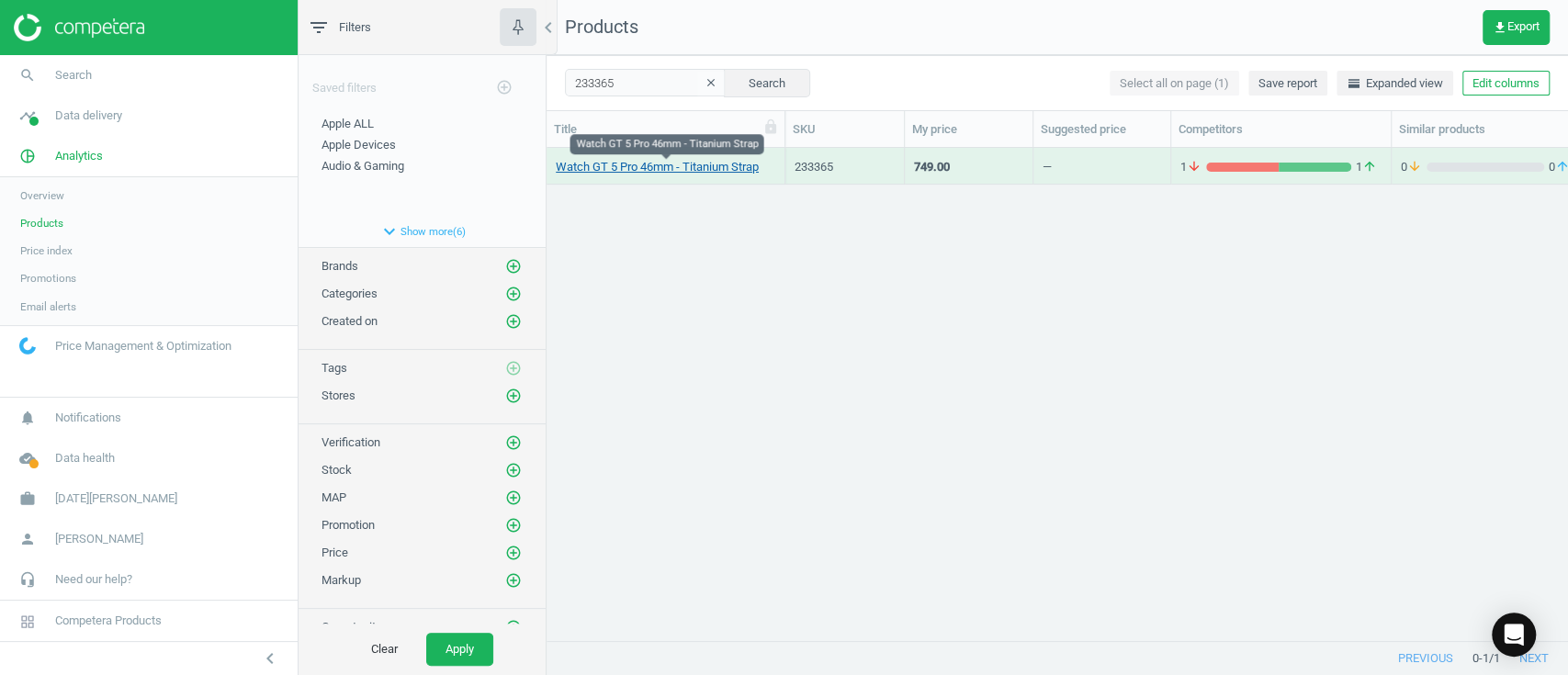
click at [602, 171] on link "Watch GT 5 Pro 46mm - Titanium Strap" at bounding box center [658, 167] width 203 height 16
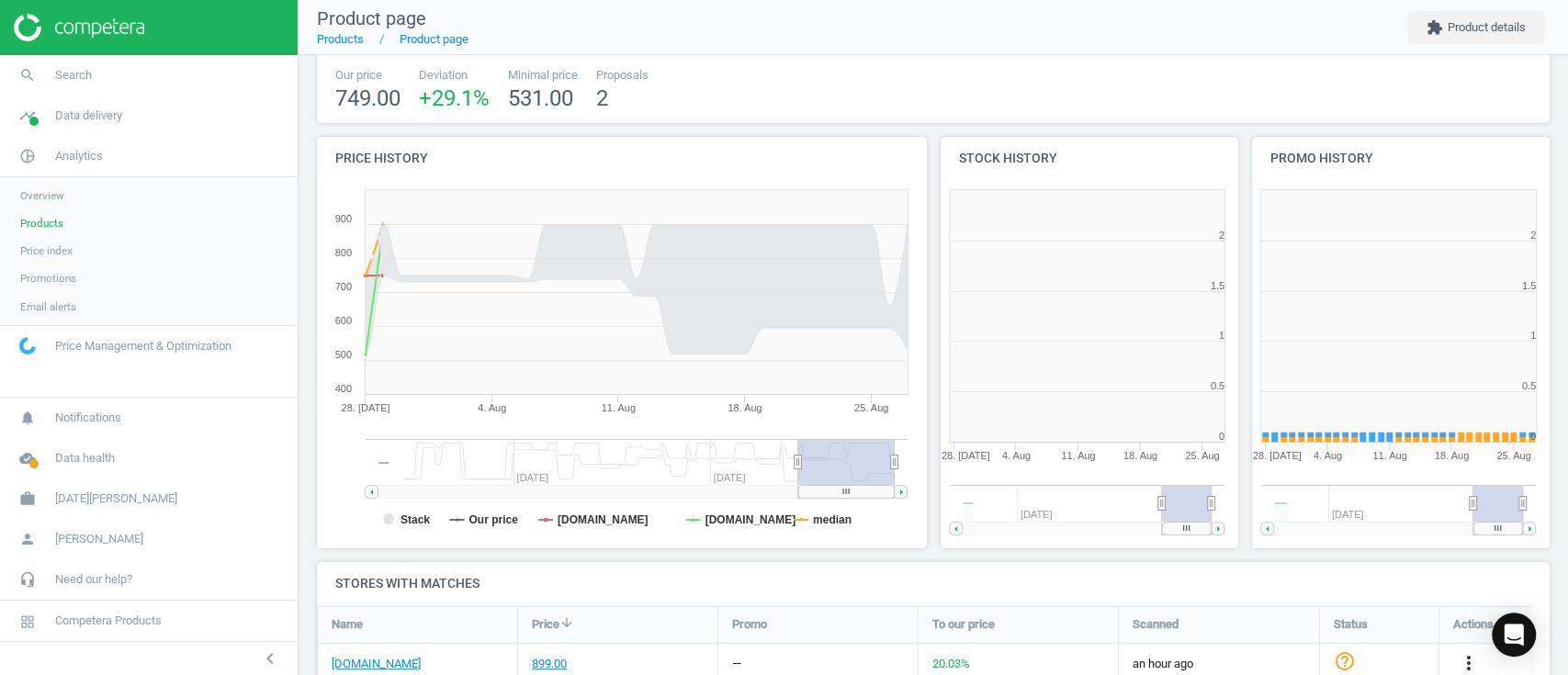
scroll to position [9, 9]
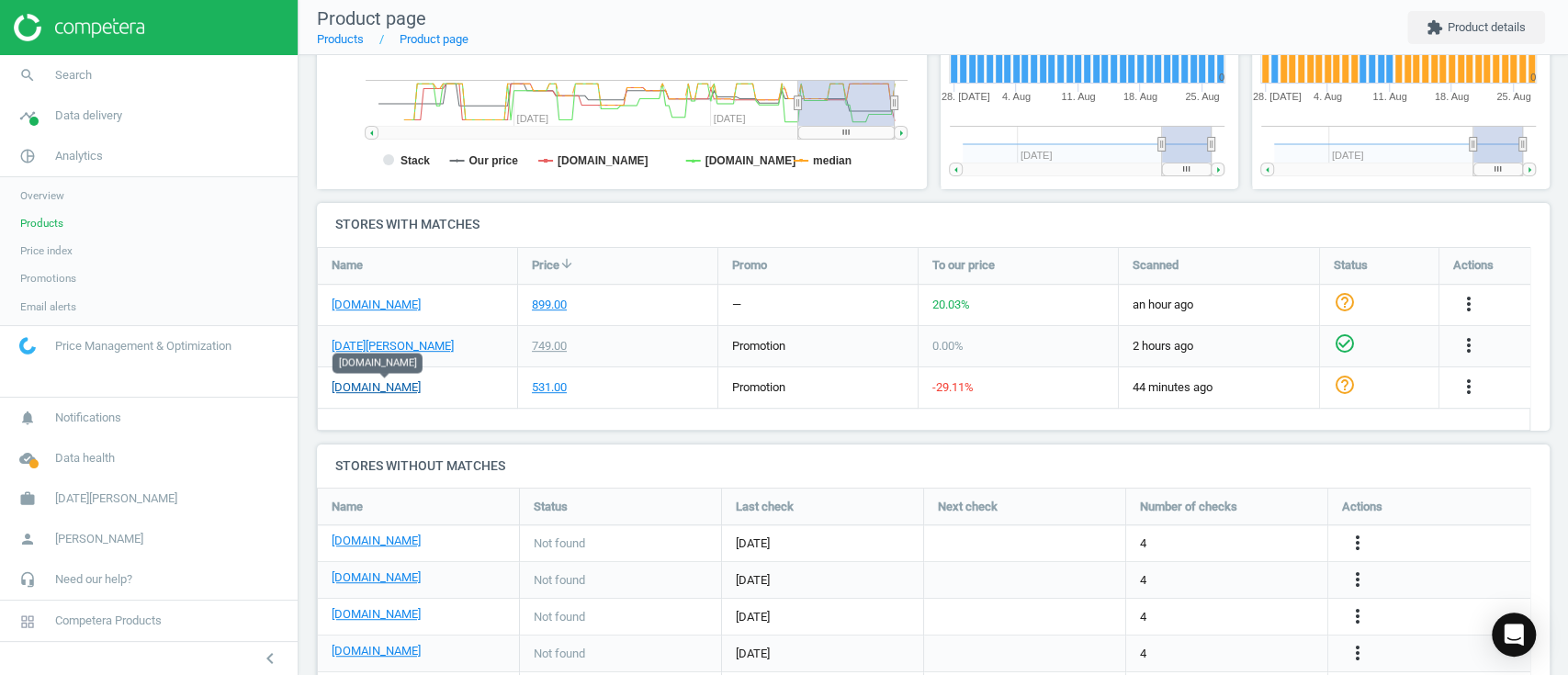
click at [414, 392] on link "[DOMAIN_NAME]" at bounding box center [375, 387] width 89 height 16
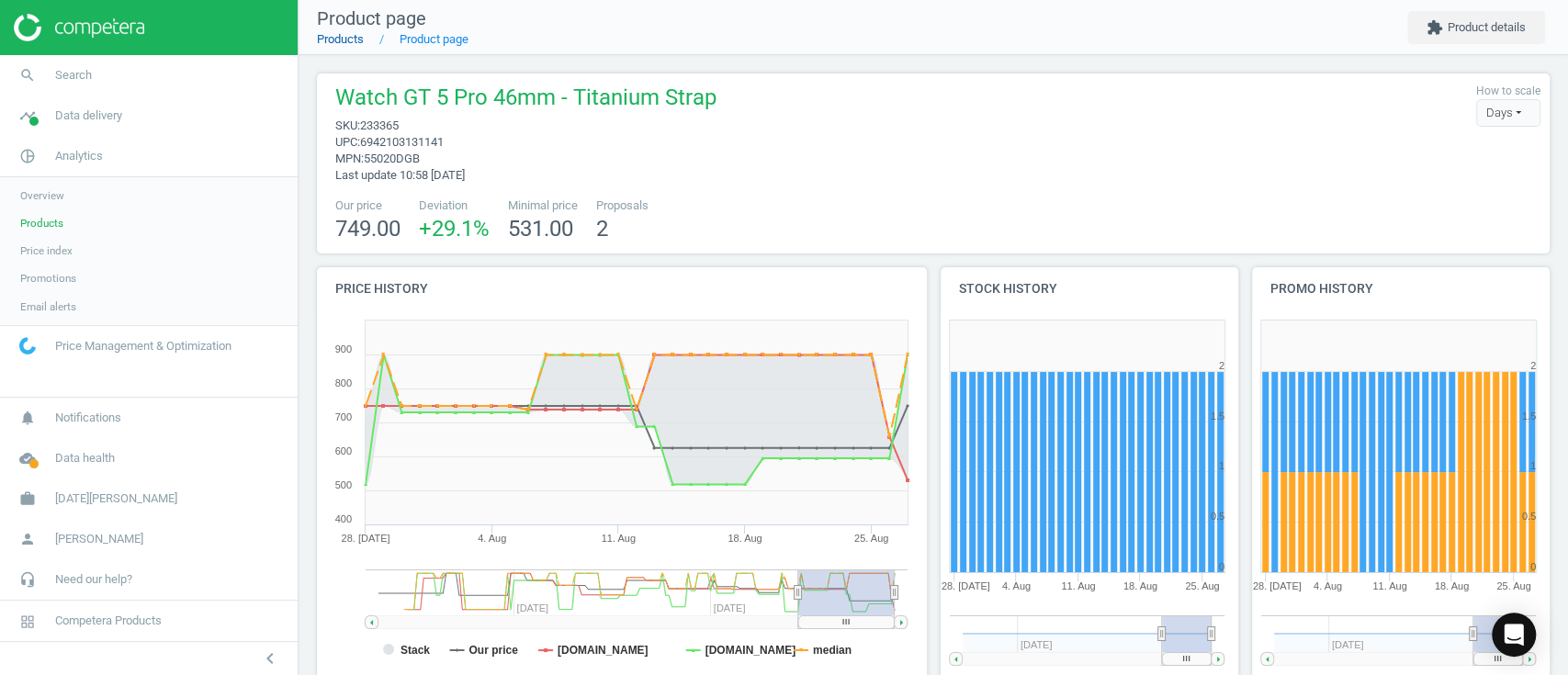
click at [338, 35] on link "Products" at bounding box center [340, 39] width 47 height 13
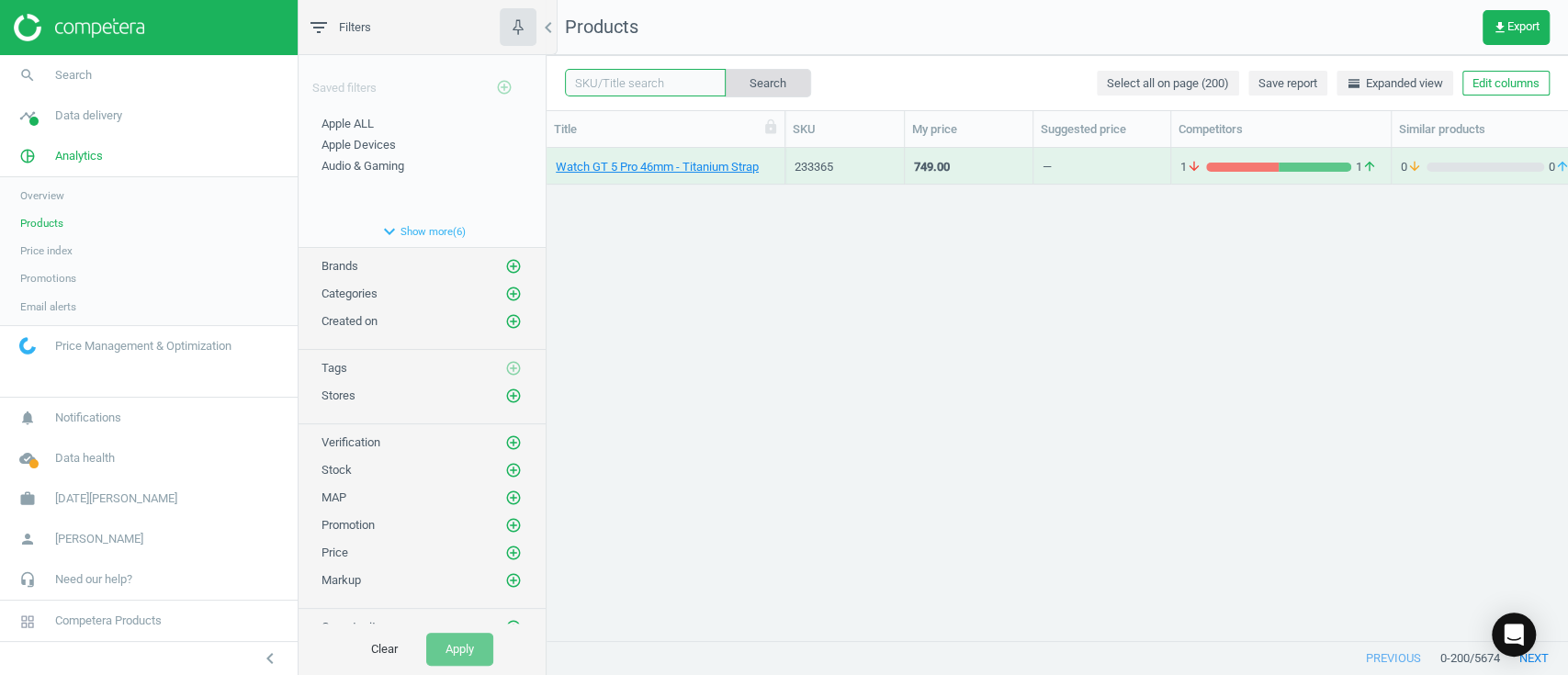
drag, startPoint x: 654, startPoint y: 81, endPoint x: 743, endPoint y: 84, distance: 89.1
click at [654, 81] on input "text" at bounding box center [645, 82] width 161 height 28
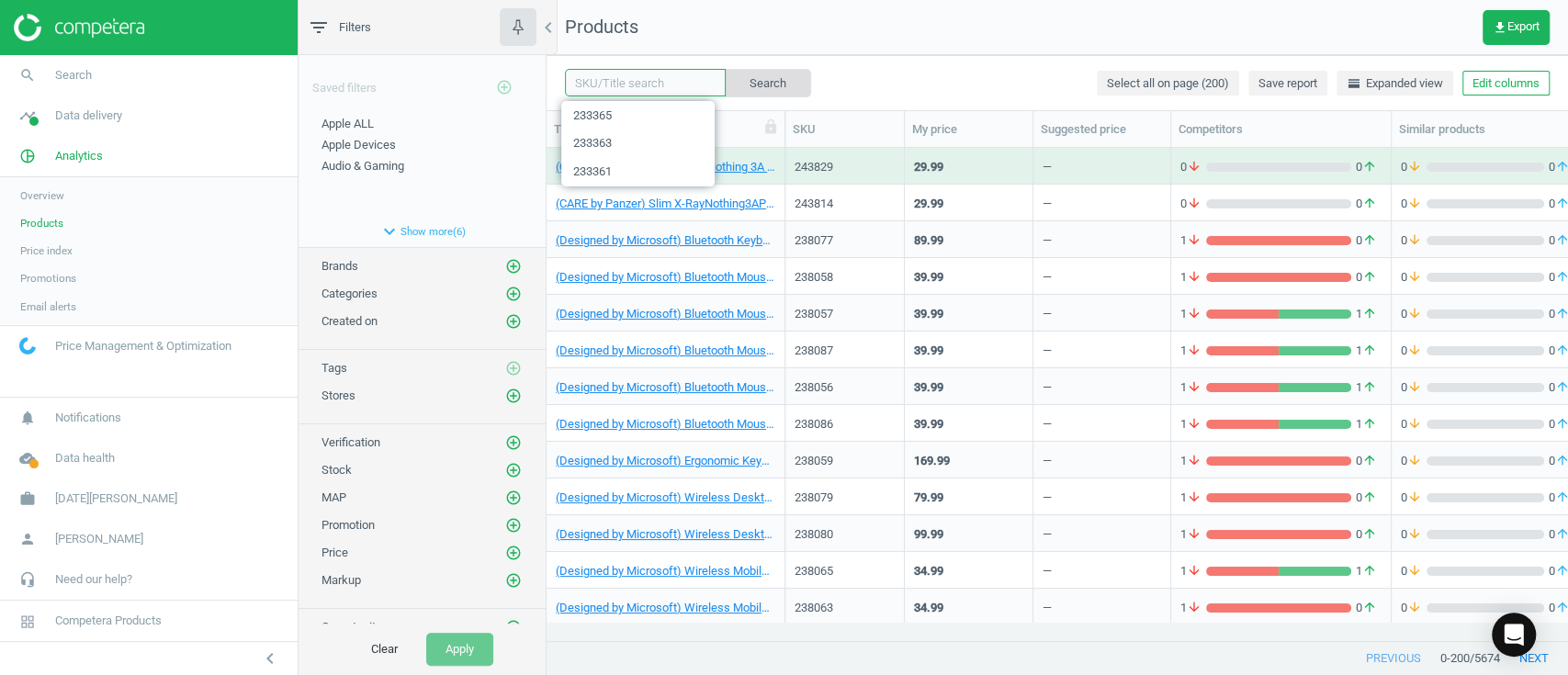
paste input "233367"
type input "233367"
click at [768, 79] on button "Search" at bounding box center [767, 82] width 86 height 28
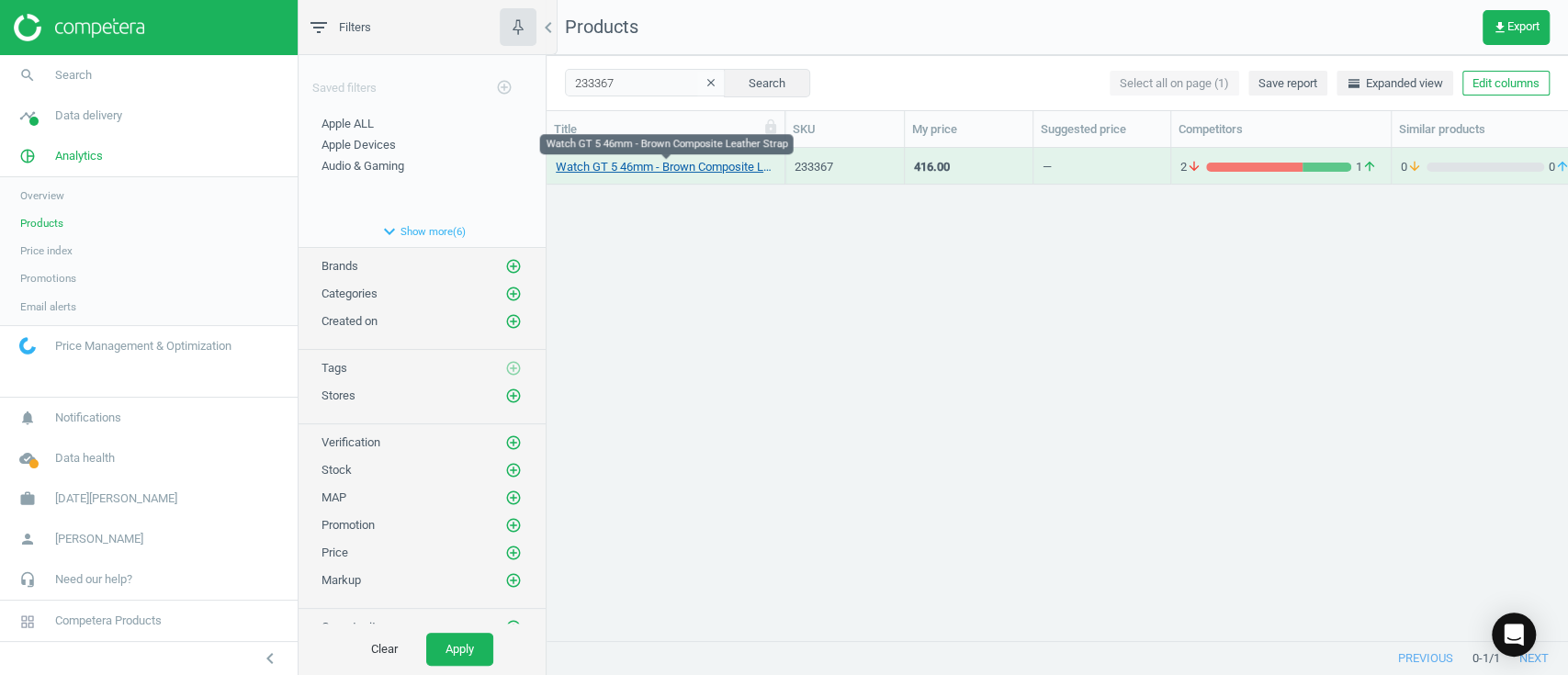
click at [665, 171] on link "Watch GT 5 46mm - Brown Composite Leather Strap" at bounding box center [665, 167] width 219 height 16
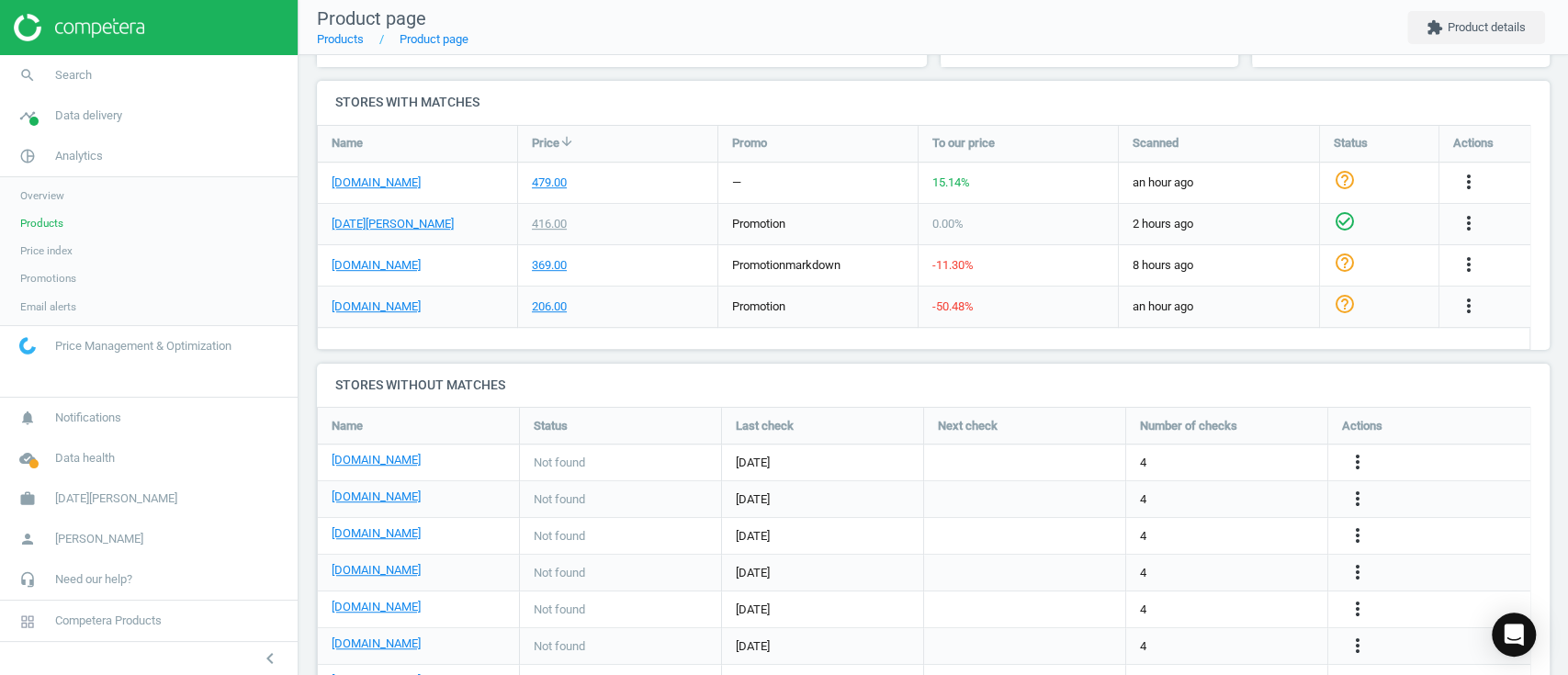
click at [393, 314] on div "[DOMAIN_NAME]" at bounding box center [417, 306] width 199 height 40
click at [396, 306] on link "[DOMAIN_NAME]" at bounding box center [375, 306] width 89 height 16
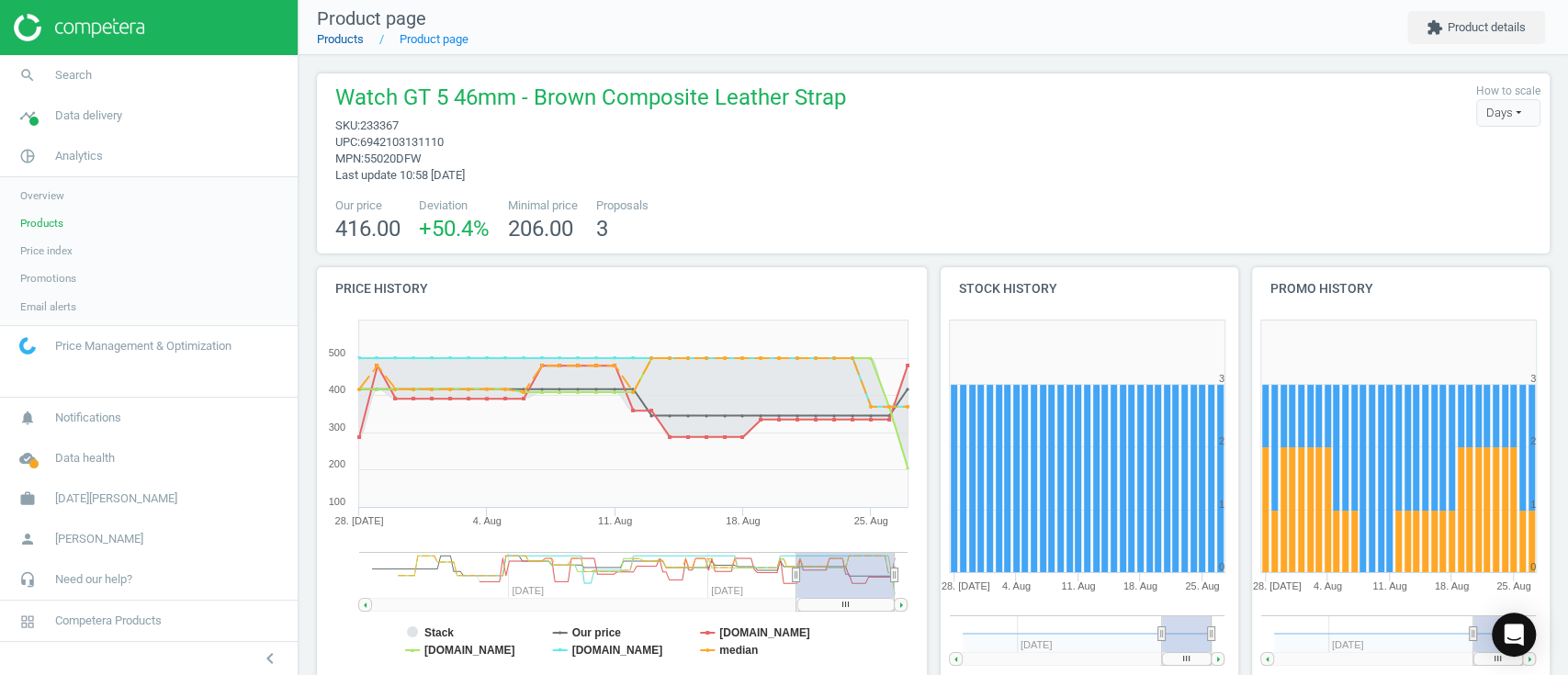
click at [360, 36] on link "Products" at bounding box center [340, 39] width 47 height 13
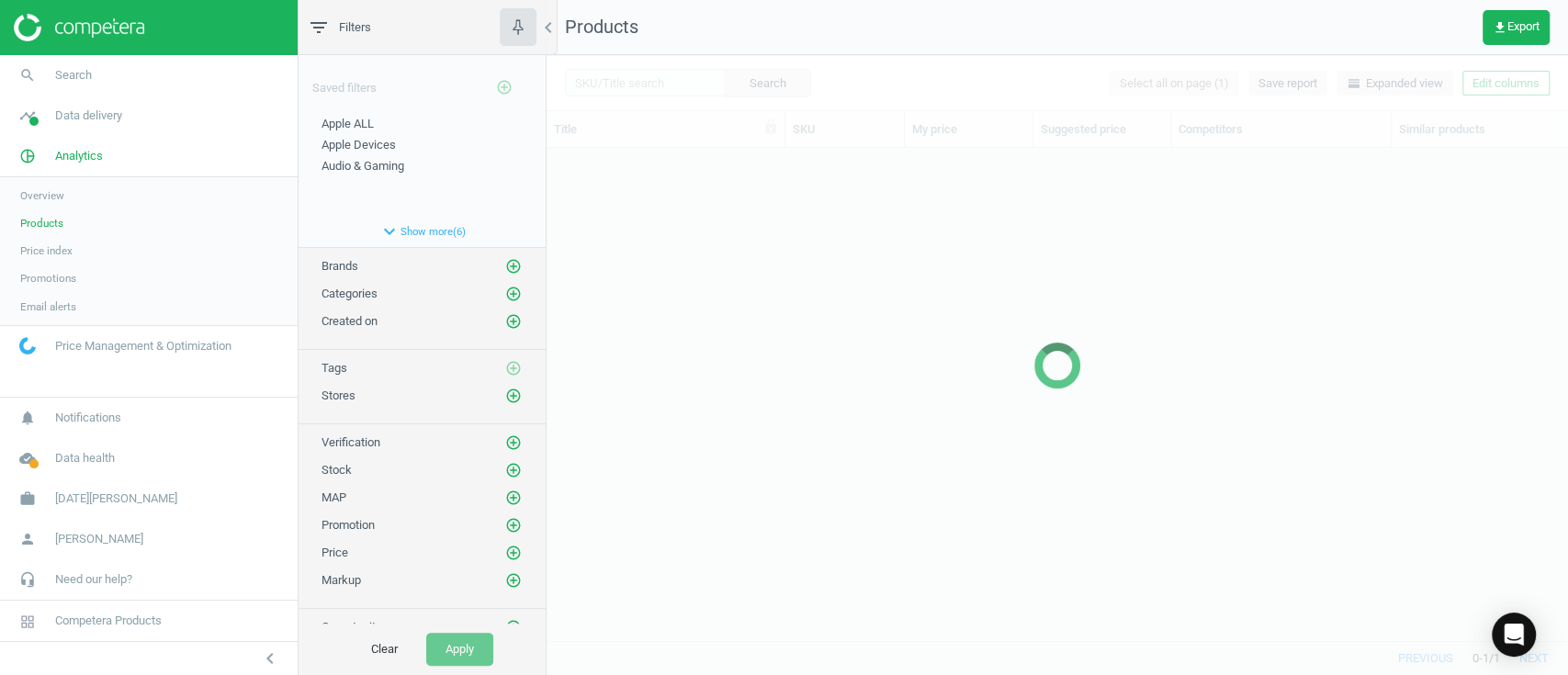
scroll to position [455, 1001]
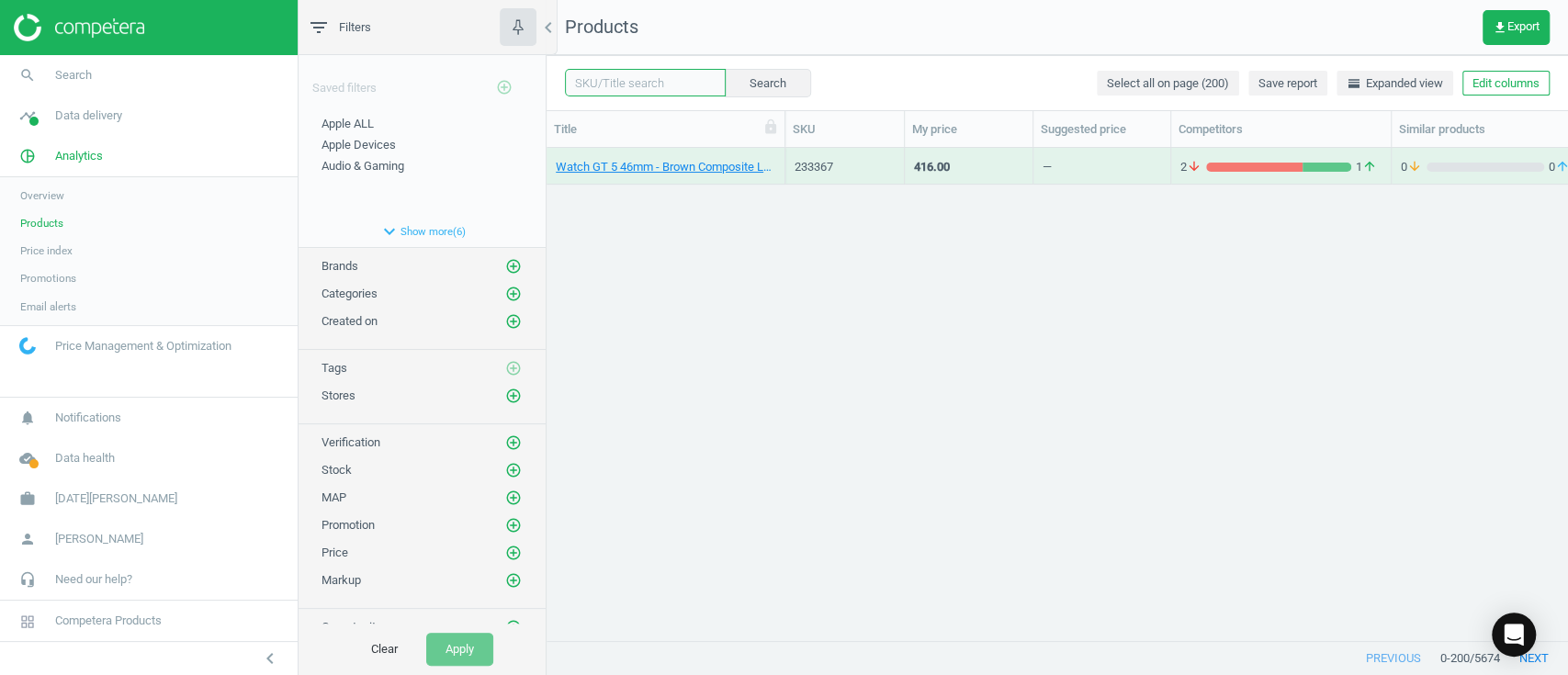
click at [634, 86] on input "text" at bounding box center [645, 82] width 161 height 28
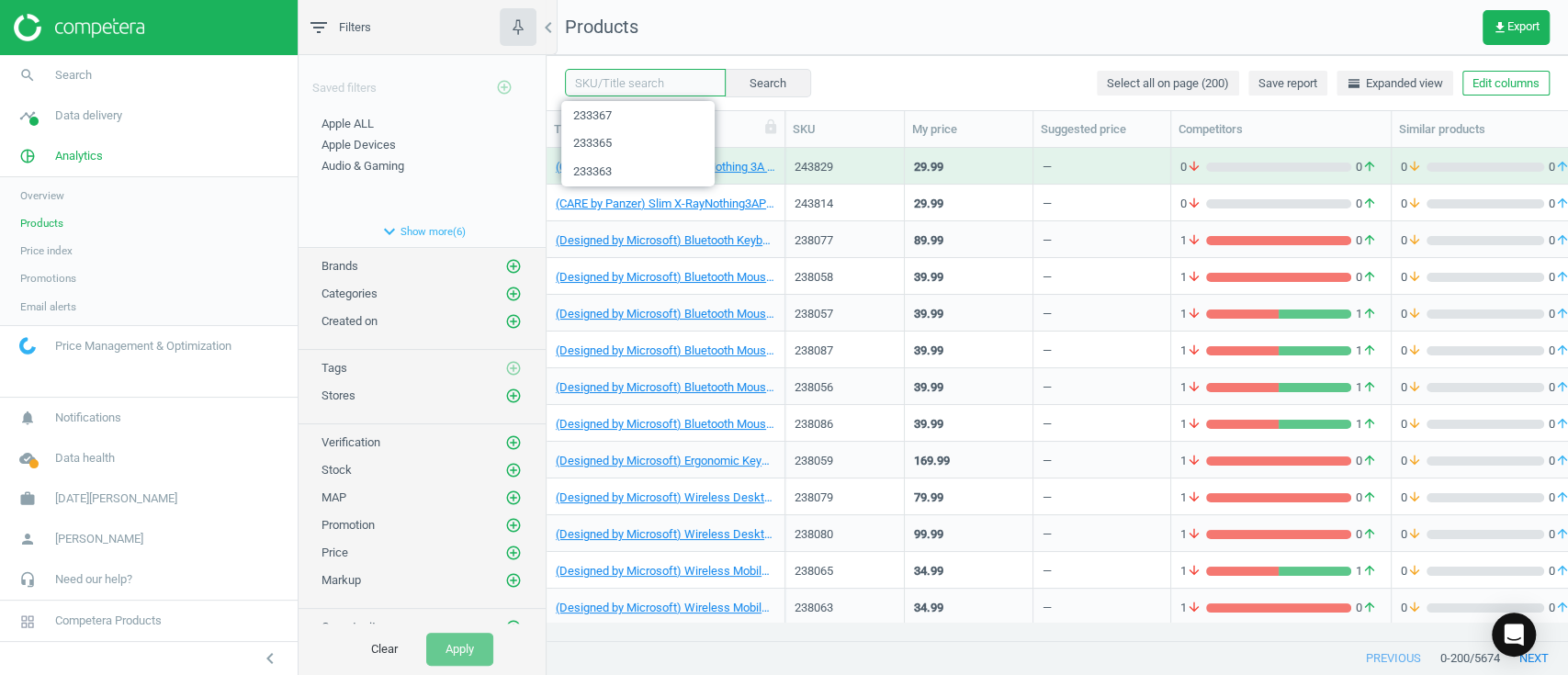
paste input "238502"
type input "238502"
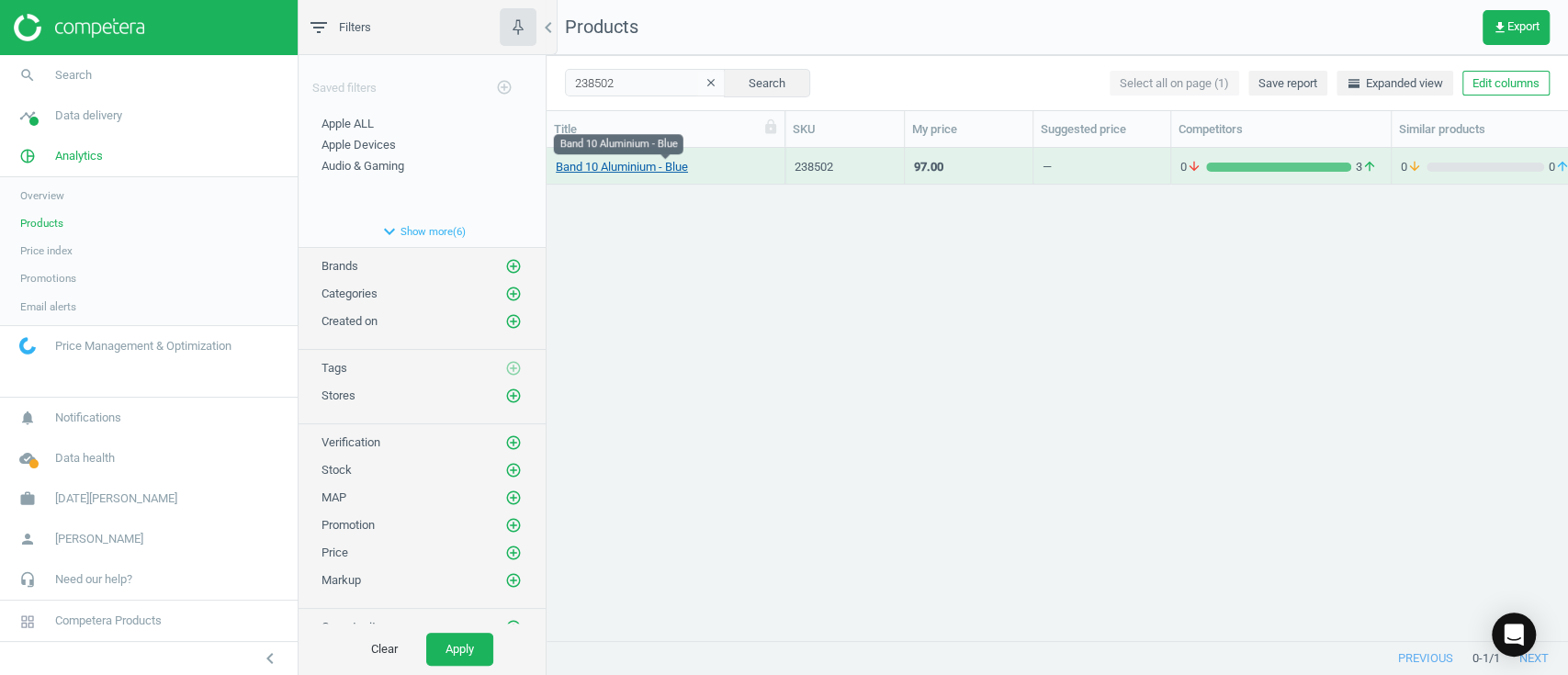
click at [598, 170] on link "Band 10 Aluminium - Blue" at bounding box center [622, 167] width 132 height 16
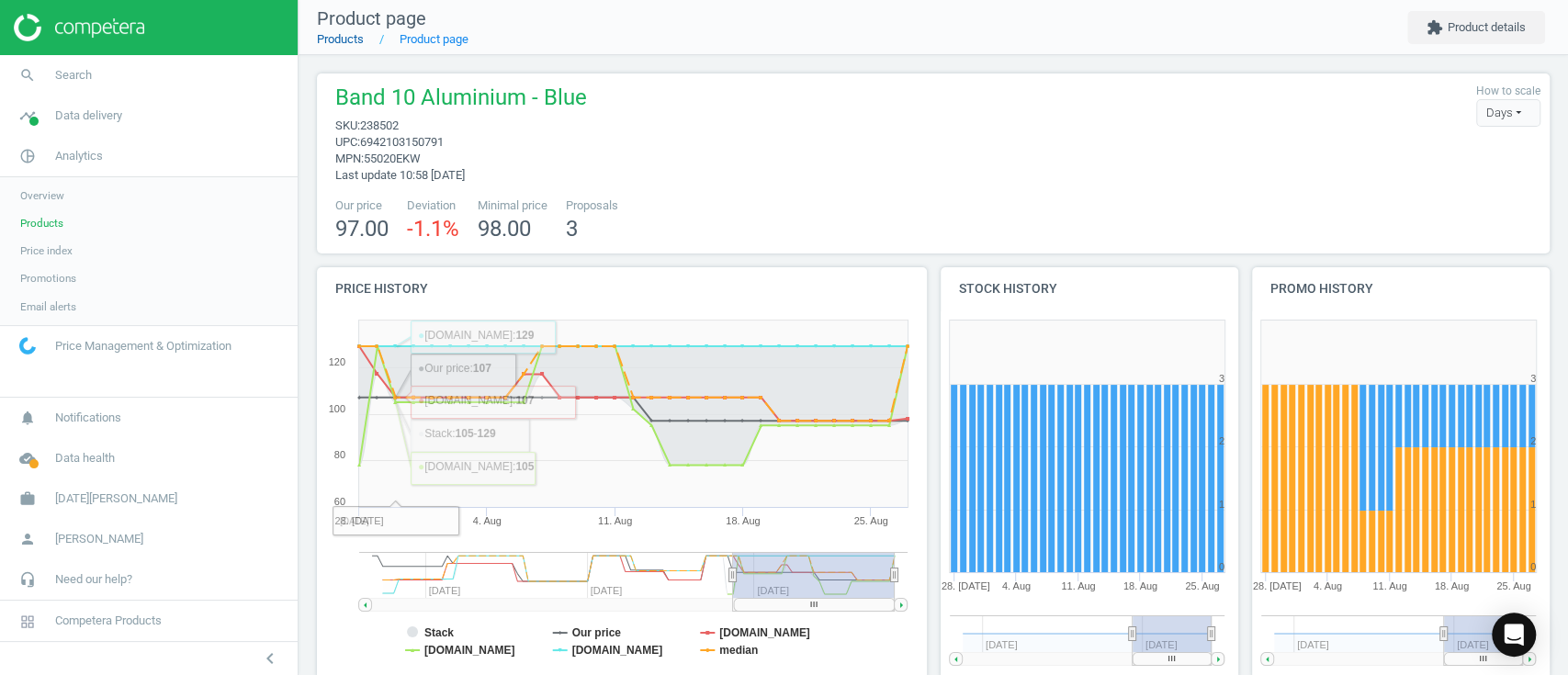
click at [341, 34] on link "Products" at bounding box center [340, 39] width 47 height 13
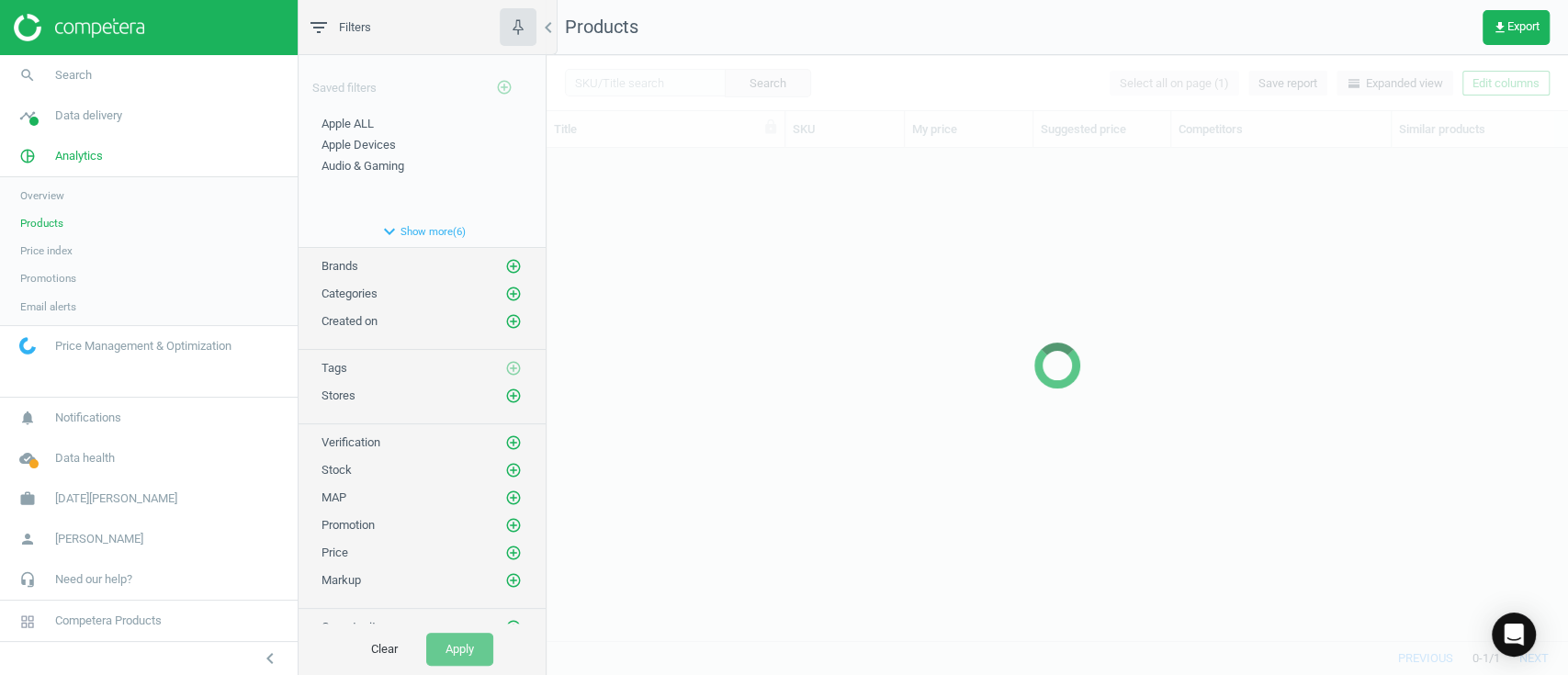
scroll to position [455, 1001]
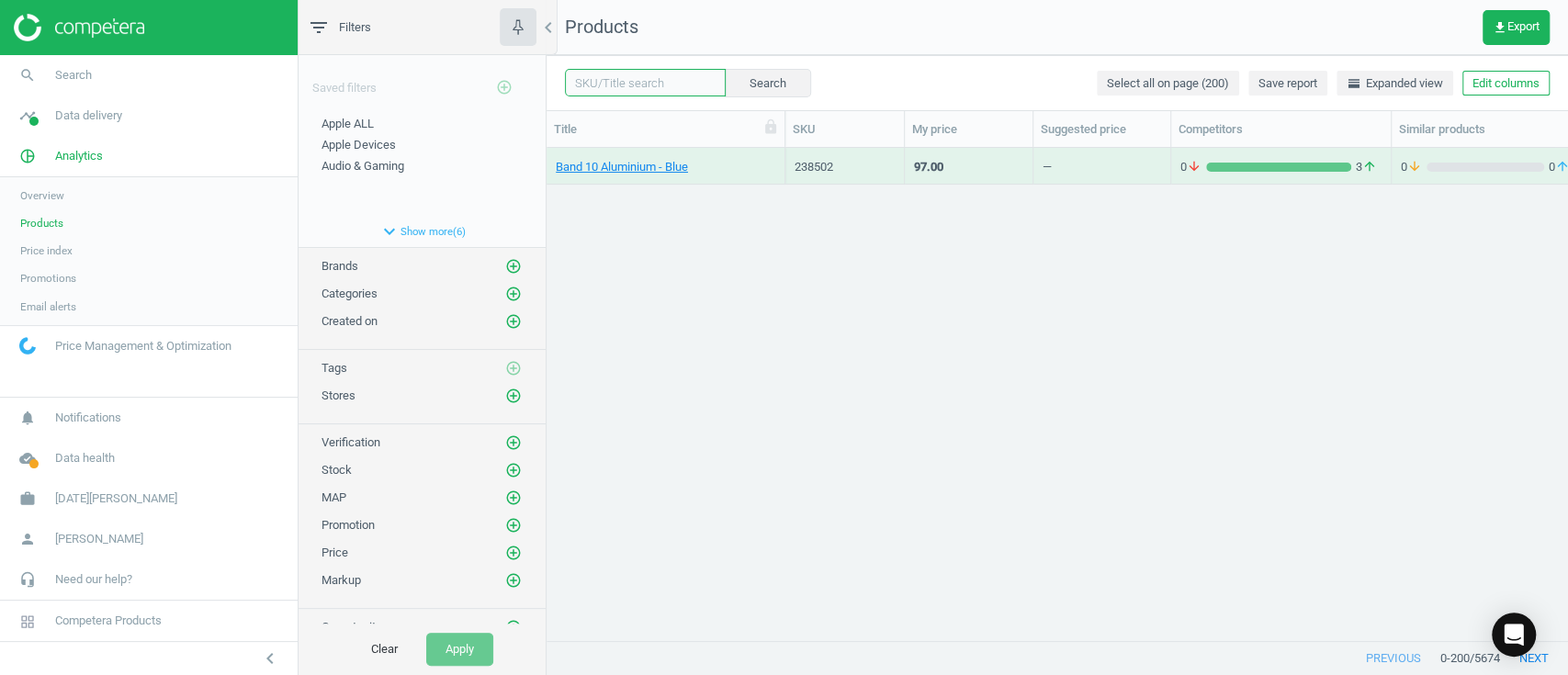
click at [664, 84] on input "text" at bounding box center [645, 82] width 161 height 28
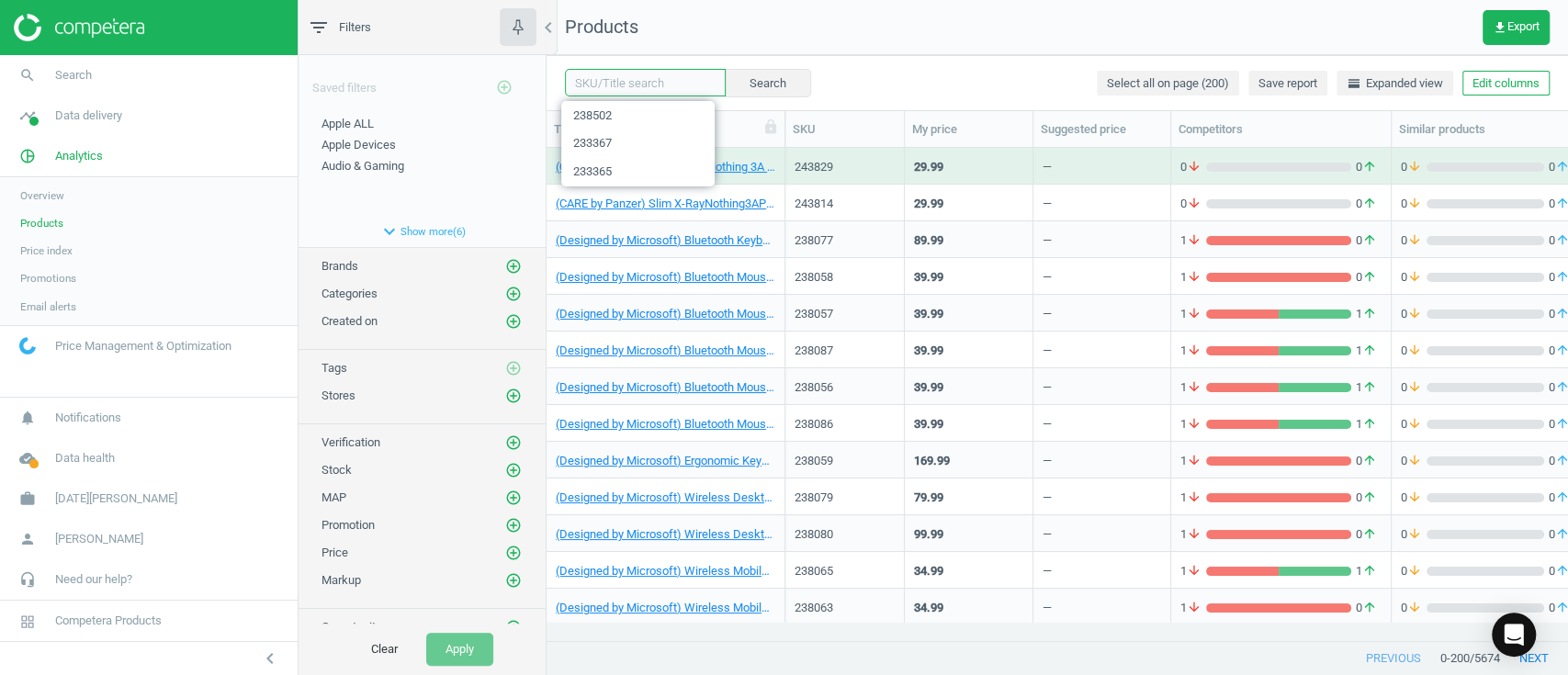
paste input "243129"
type input "243129"
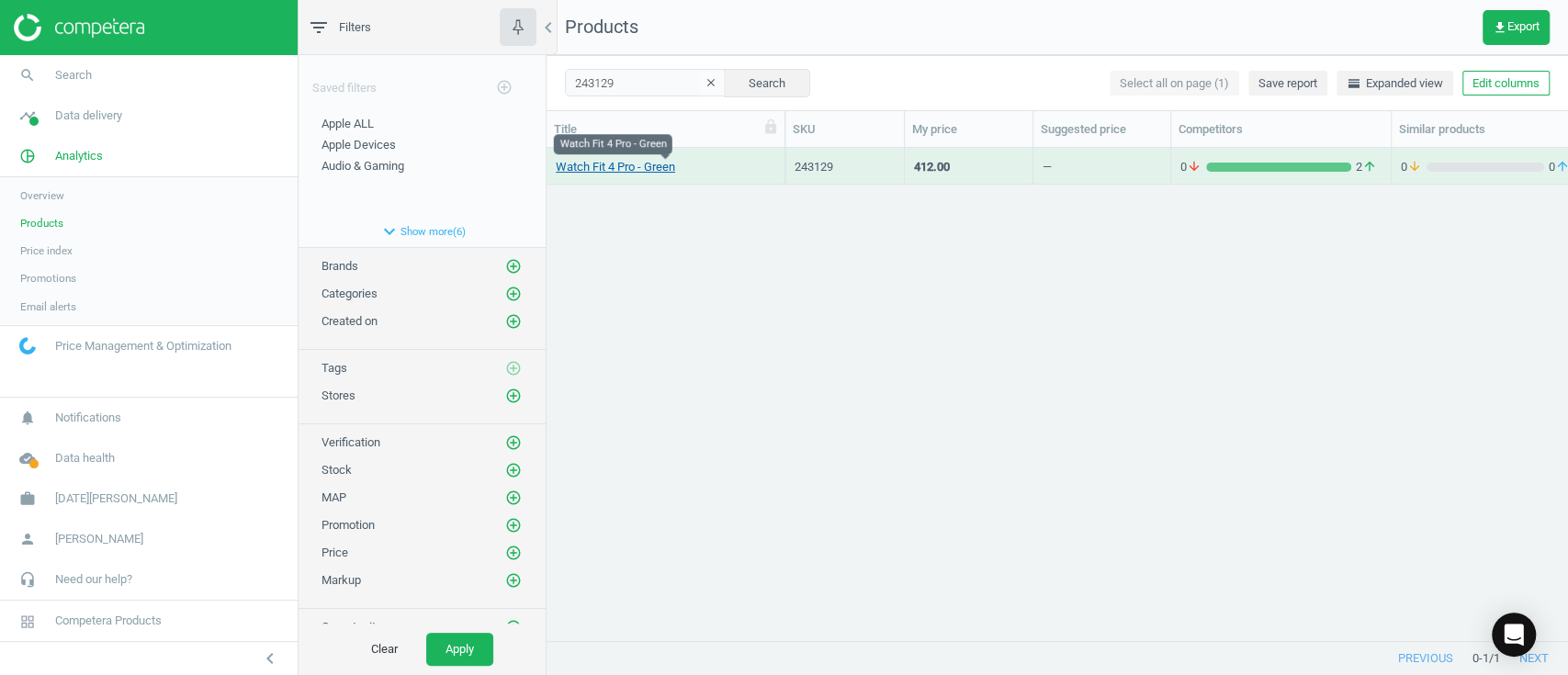
click at [656, 166] on link "Watch Fit 4 Pro - Green" at bounding box center [616, 167] width 120 height 16
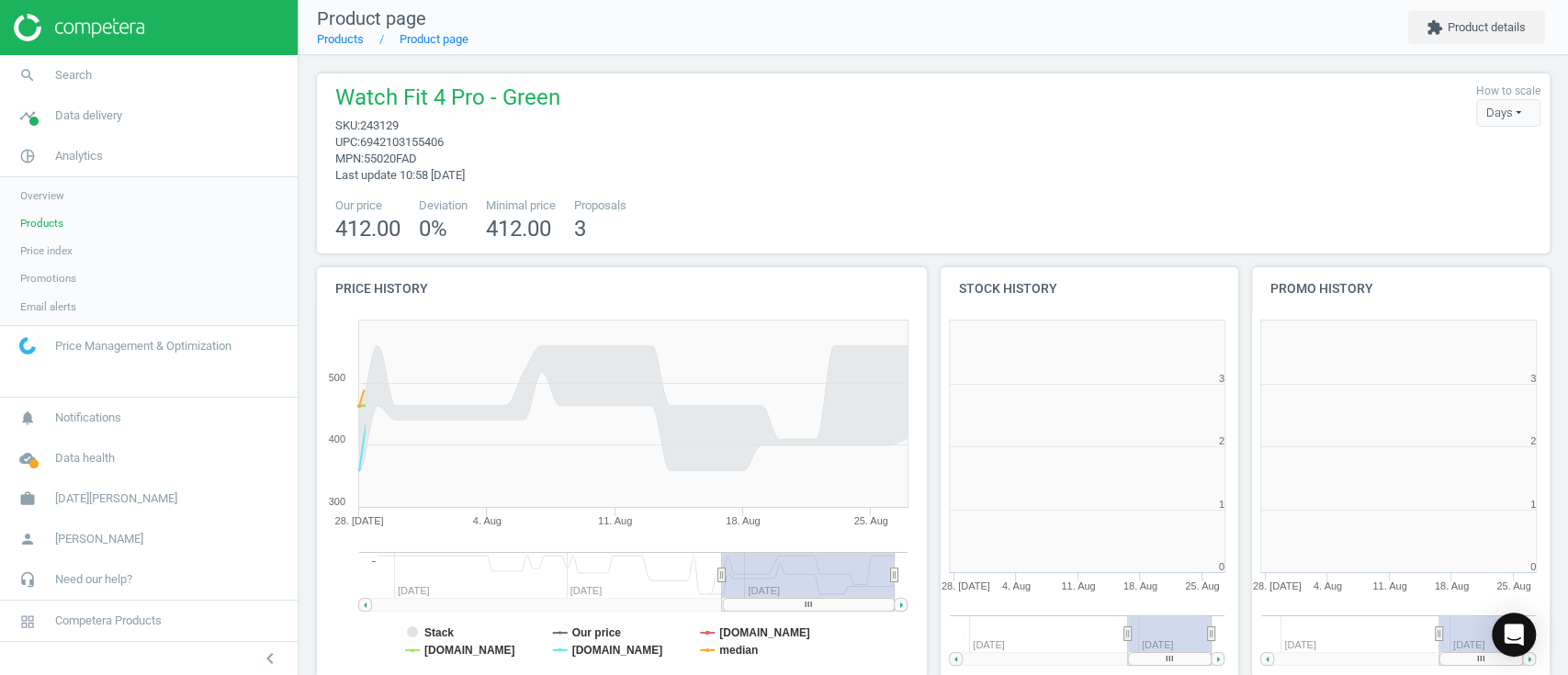
scroll to position [404, 331]
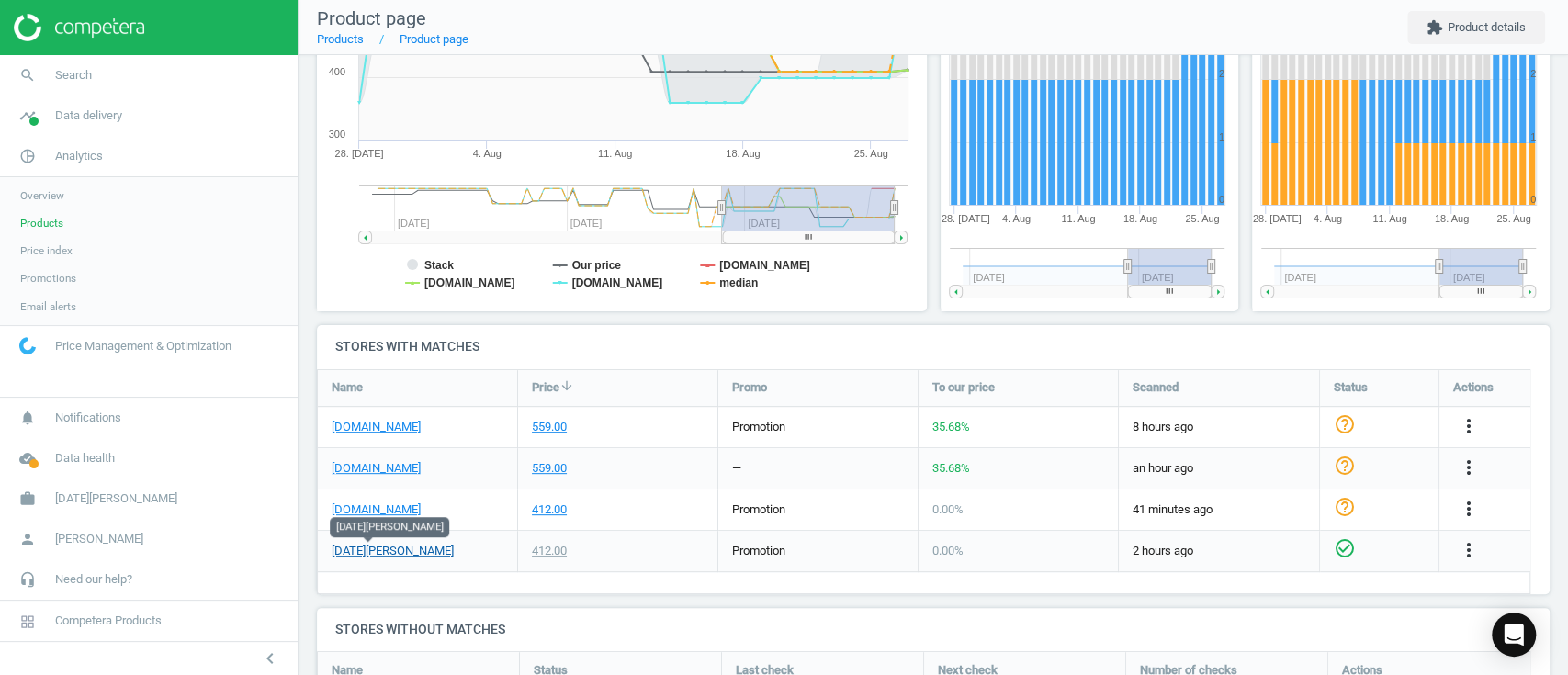
click at [360, 546] on link "[DATE][PERSON_NAME]" at bounding box center [392, 551] width 123 height 16
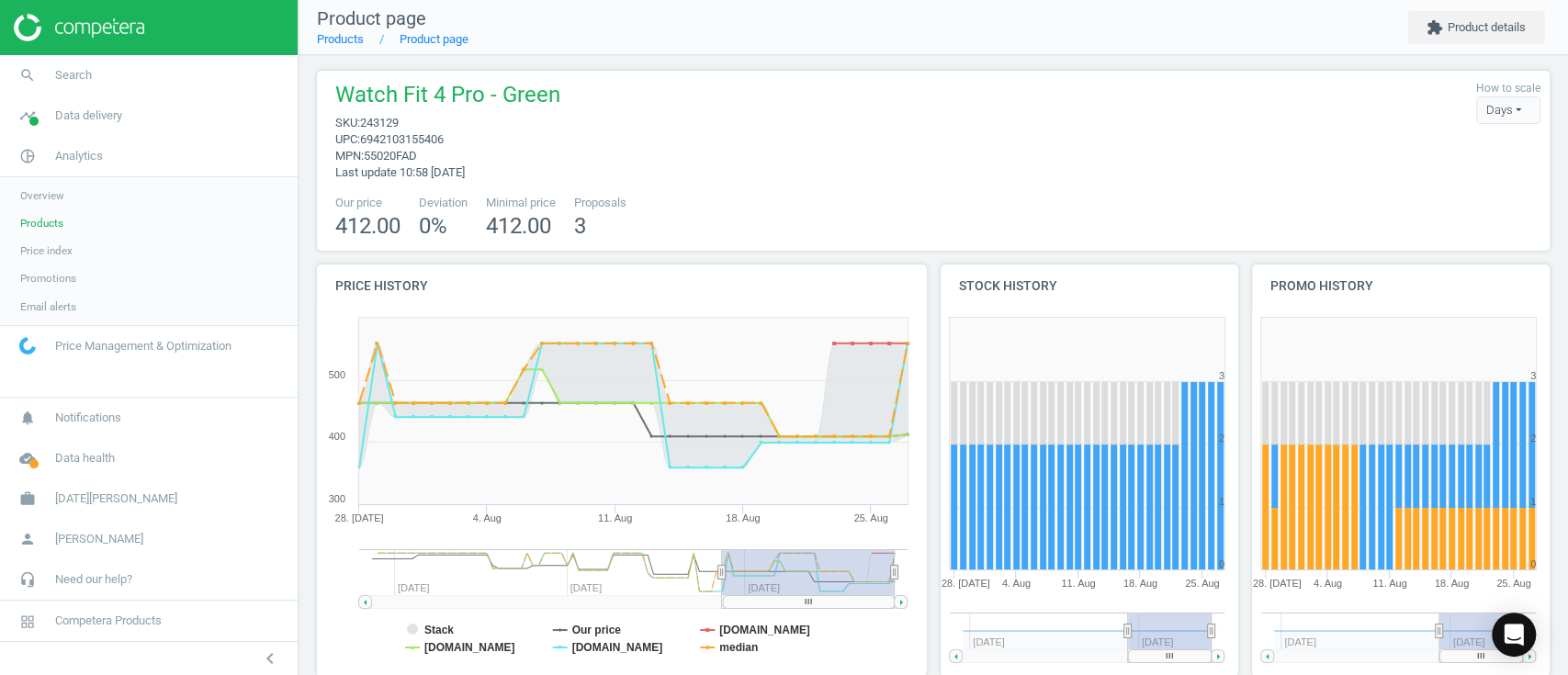
scroll to position [0, 0]
